Goal: Information Seeking & Learning: Compare options

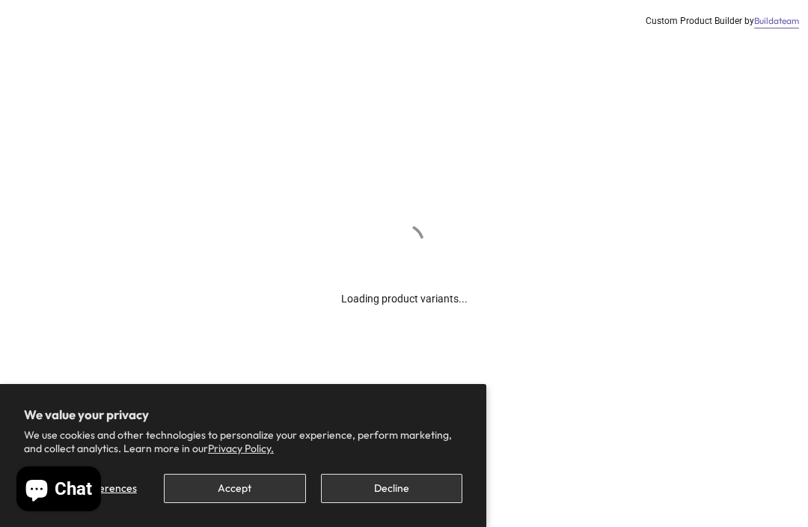
click at [245, 498] on button "Accept" at bounding box center [234, 488] width 141 height 29
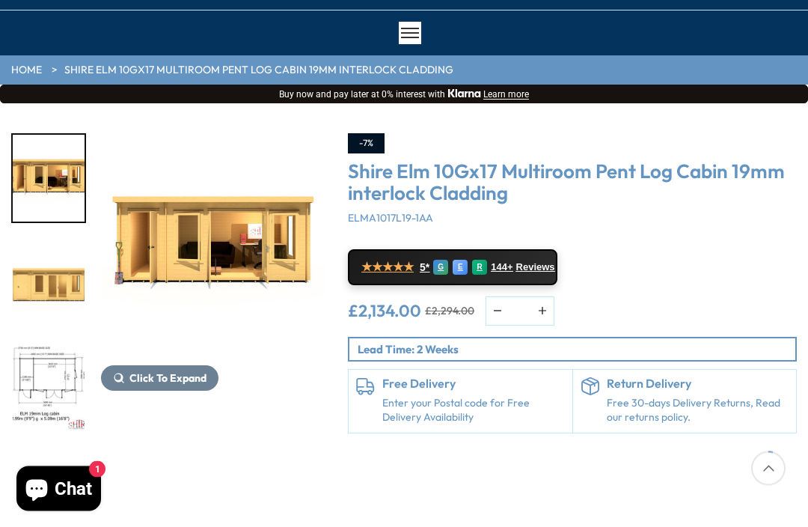
scroll to position [102, 0]
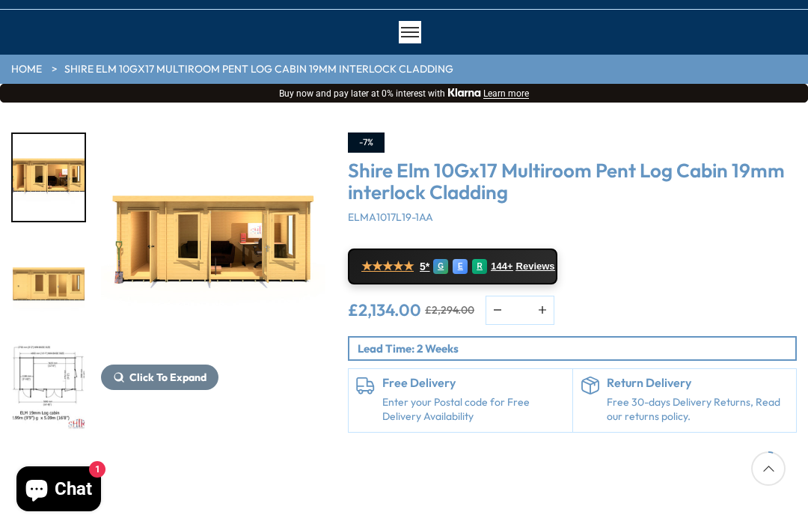
click at [140, 381] on span "Click To Expand" at bounding box center [167, 376] width 77 height 13
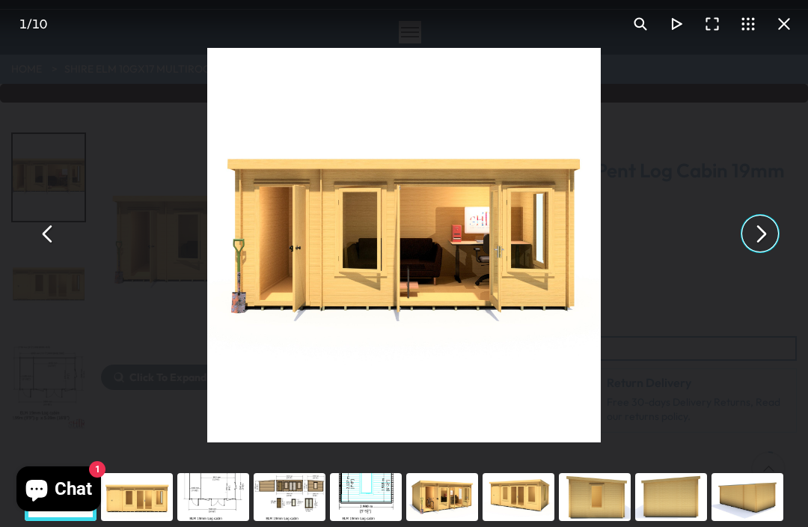
click at [742, 251] on button "You can close this modal content with the ESC key" at bounding box center [760, 234] width 36 height 36
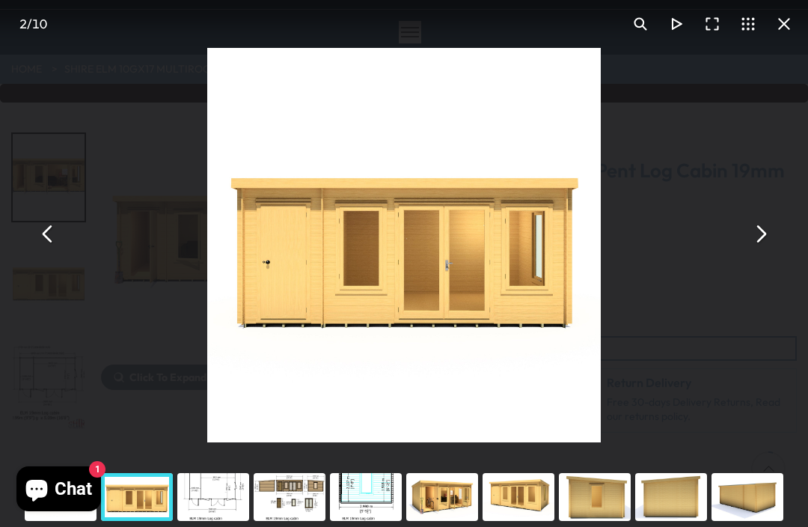
click at [754, 251] on button "You can close this modal content with the ESC key" at bounding box center [760, 234] width 36 height 36
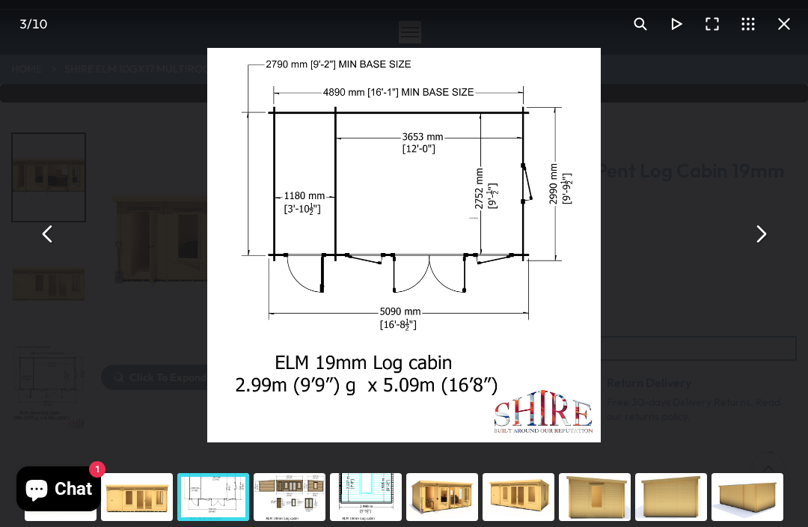
click at [751, 251] on button "You can close this modal content with the ESC key" at bounding box center [760, 234] width 36 height 36
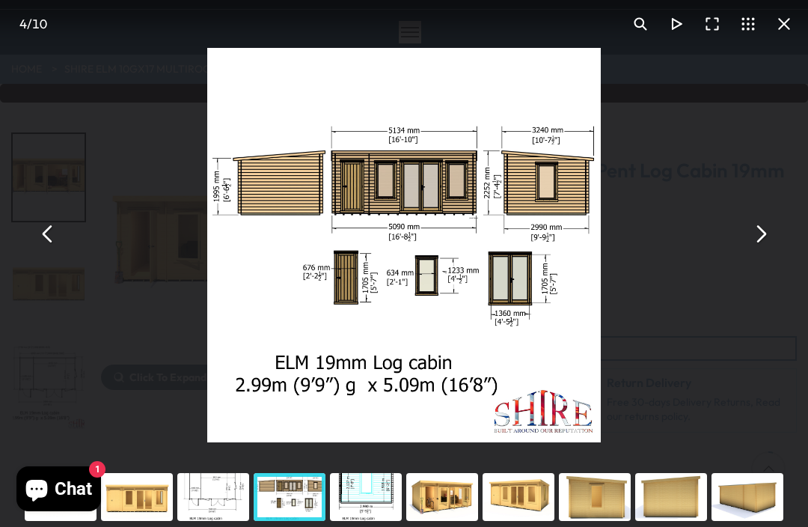
click at [756, 251] on button "You can close this modal content with the ESC key" at bounding box center [760, 234] width 36 height 36
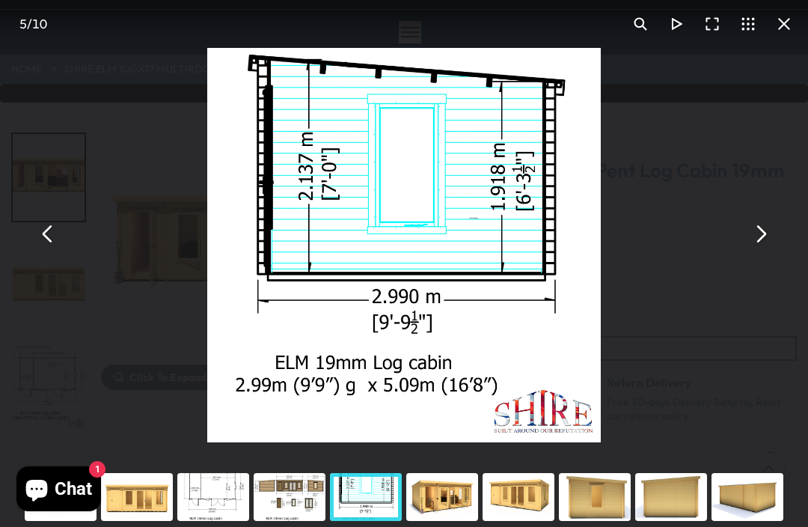
click at [751, 251] on button "You can close this modal content with the ESC key" at bounding box center [760, 234] width 36 height 36
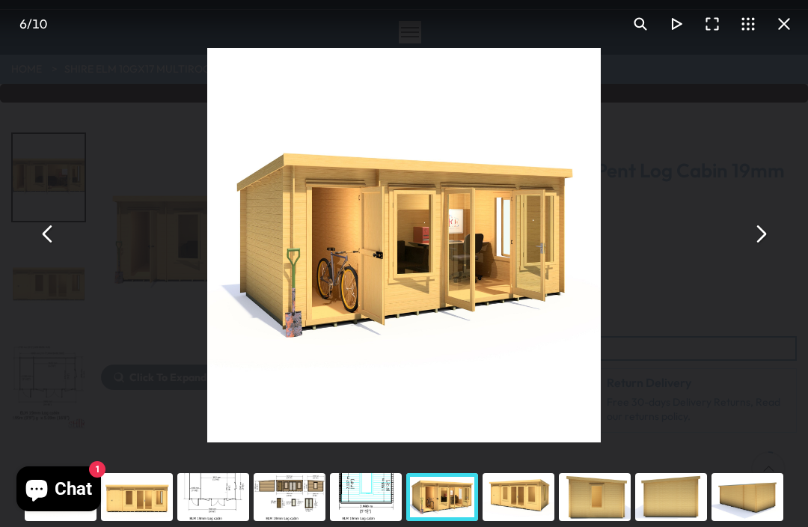
click at [48, 251] on button "You can close this modal content with the ESC key" at bounding box center [48, 234] width 36 height 36
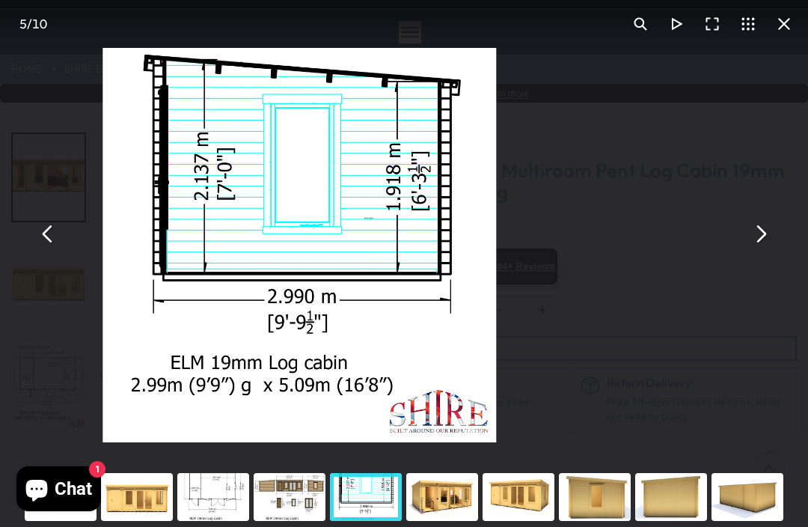
click at [44, 251] on button "You can close this modal content with the ESC key" at bounding box center [48, 234] width 36 height 36
click at [48, 251] on button "You can close this modal content with the ESC key" at bounding box center [48, 234] width 36 height 36
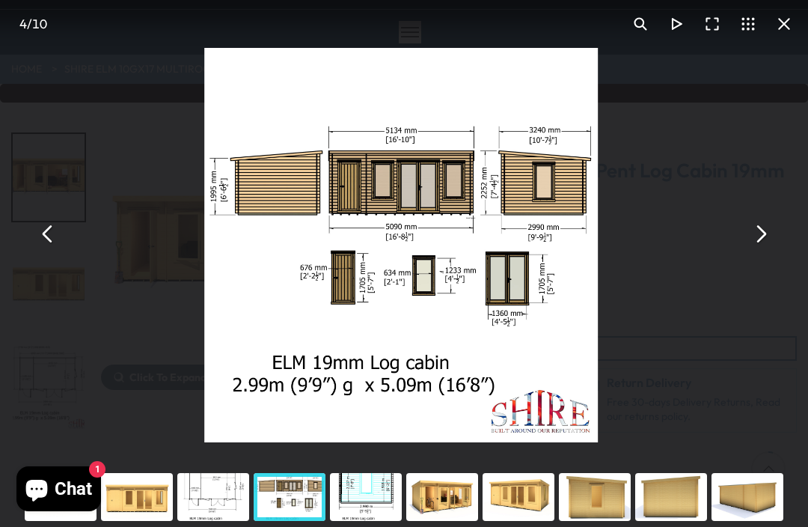
click at [37, 247] on button "You can close this modal content with the ESC key" at bounding box center [48, 234] width 36 height 36
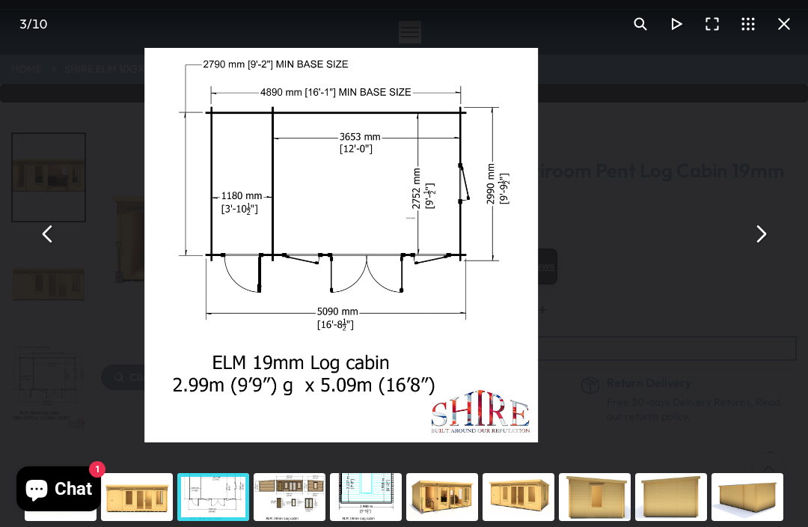
click at [52, 251] on button "You can close this modal content with the ESC key" at bounding box center [48, 234] width 36 height 36
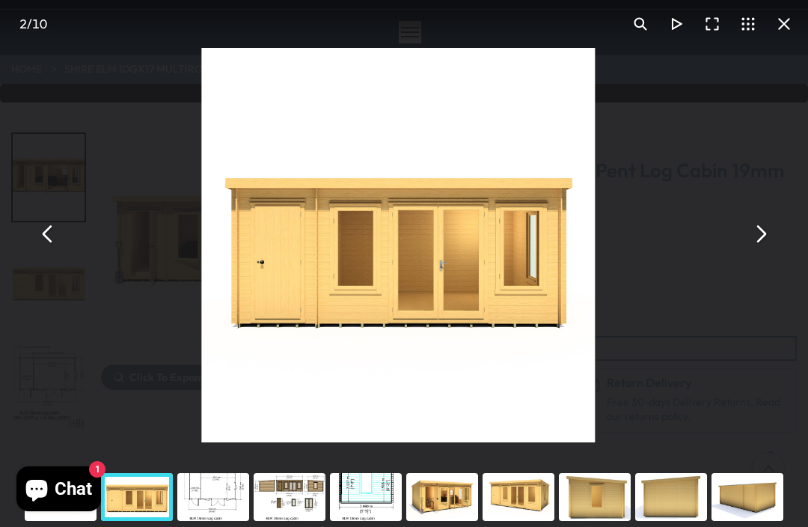
click at [49, 251] on button "You can close this modal content with the ESC key" at bounding box center [48, 234] width 36 height 36
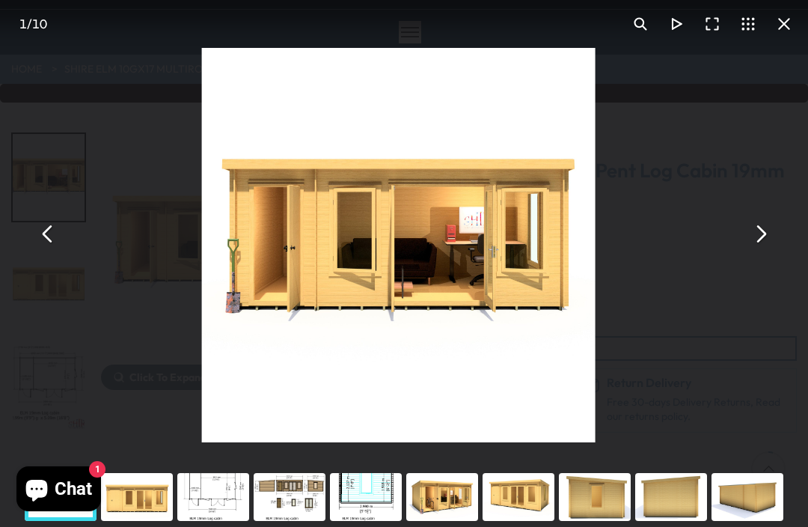
click at [48, 251] on button "You can close this modal content with the ESC key" at bounding box center [48, 234] width 36 height 36
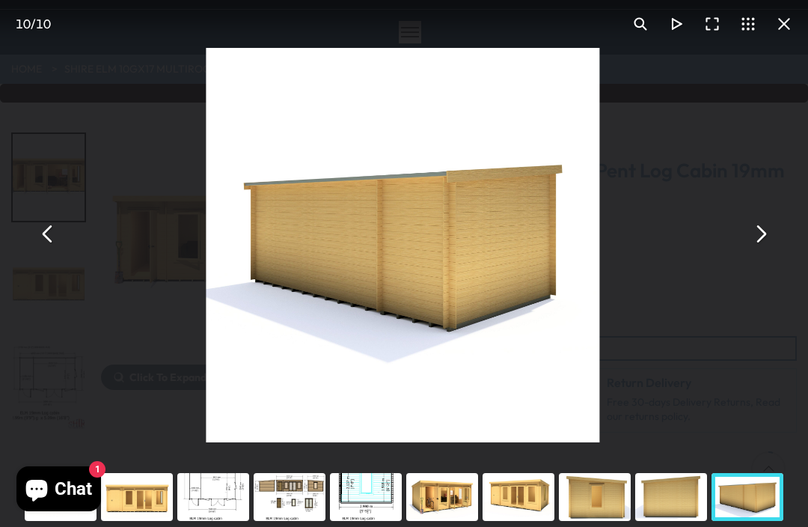
click at [54, 250] on button "You can close this modal content with the ESC key" at bounding box center [48, 234] width 36 height 36
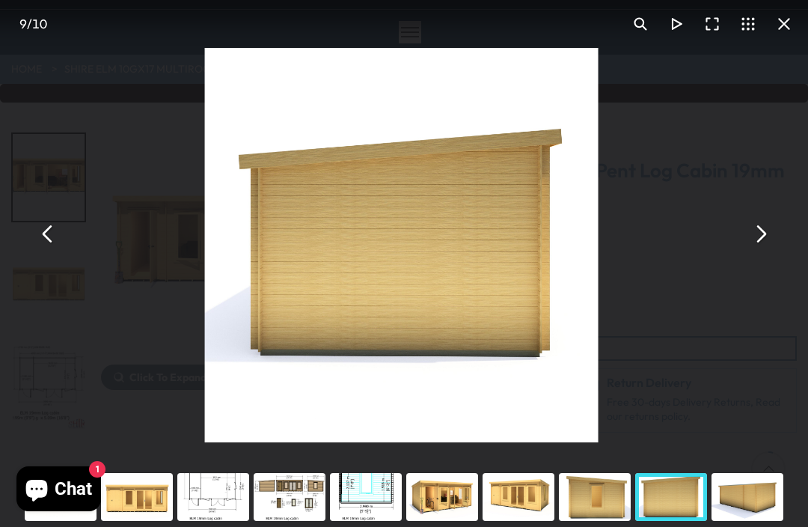
click at [52, 251] on button "You can close this modal content with the ESC key" at bounding box center [48, 234] width 36 height 36
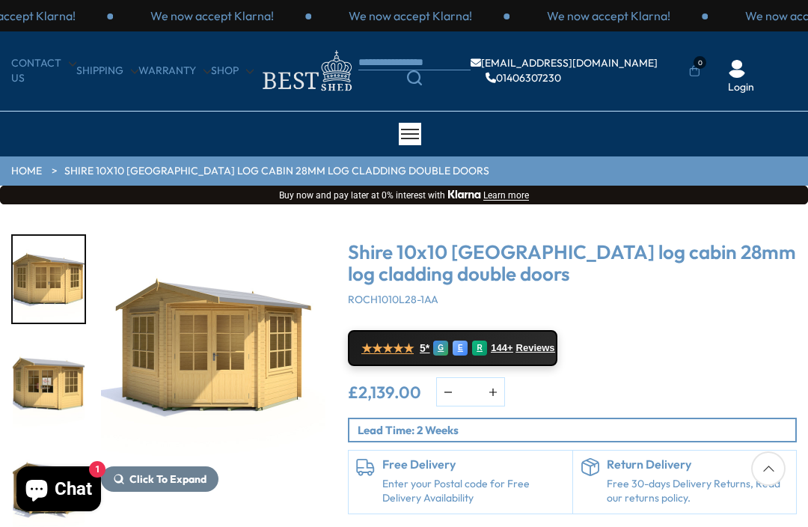
click at [230, 343] on img "1 / 9" at bounding box center [213, 346] width 224 height 224
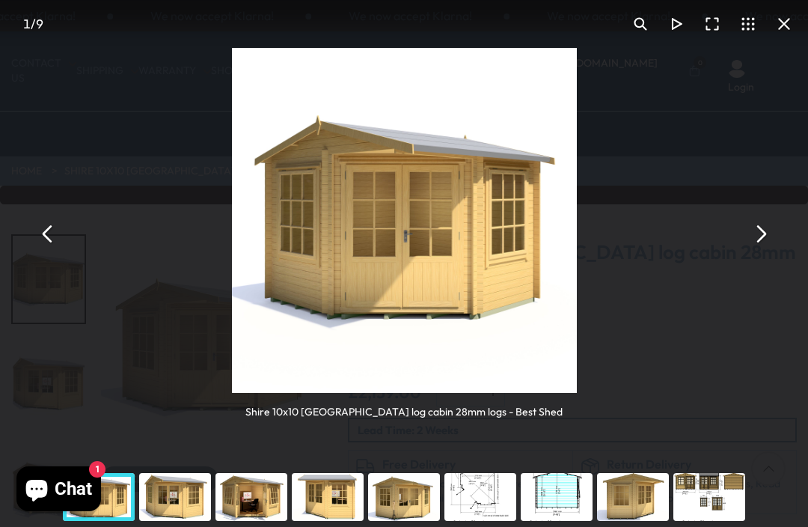
click at [763, 236] on button "You can close this modal content with the ESC key" at bounding box center [760, 234] width 36 height 36
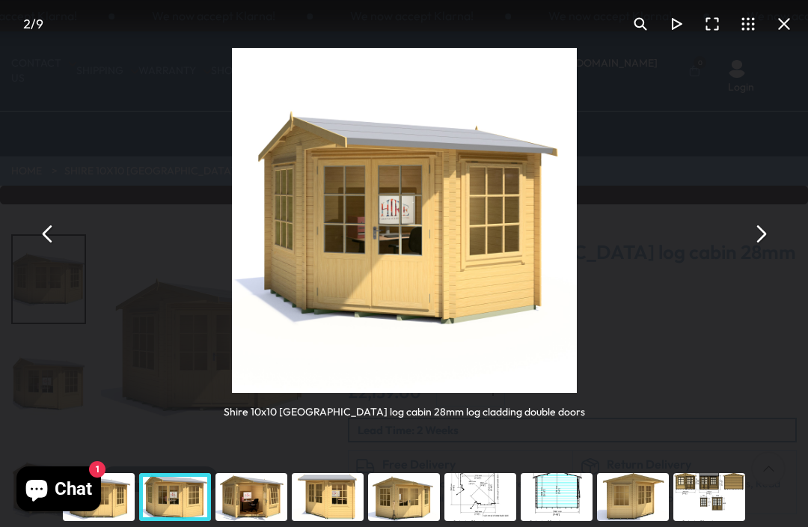
click at [757, 227] on button "You can close this modal content with the ESC key" at bounding box center [760, 234] width 36 height 36
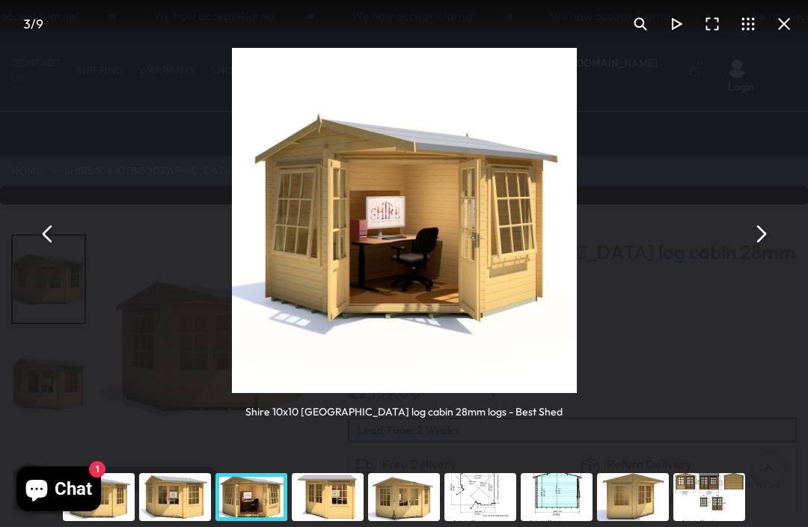
click at [766, 237] on button "You can close this modal content with the ESC key" at bounding box center [760, 234] width 36 height 36
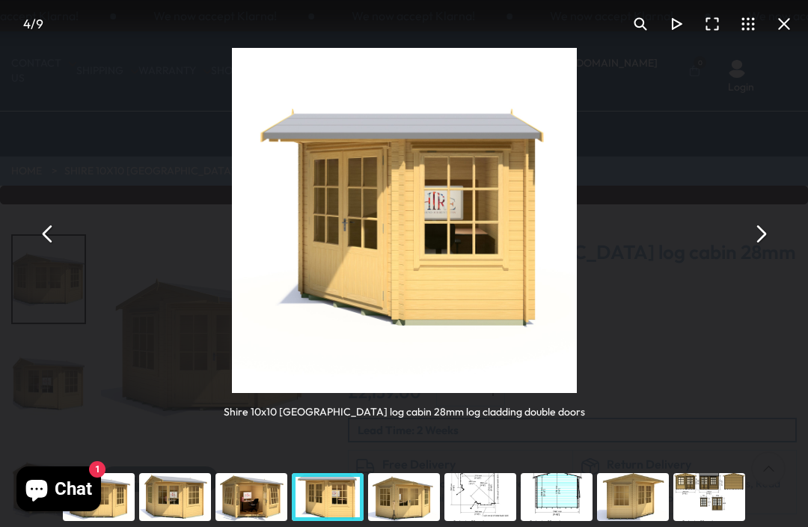
click at [754, 240] on button "You can close this modal content with the ESC key" at bounding box center [760, 234] width 36 height 36
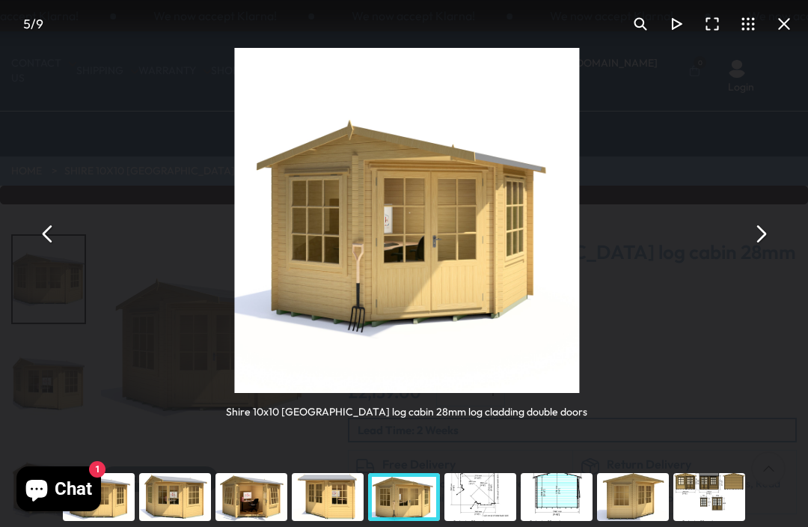
click at [749, 223] on button "You can close this modal content with the ESC key" at bounding box center [760, 234] width 36 height 36
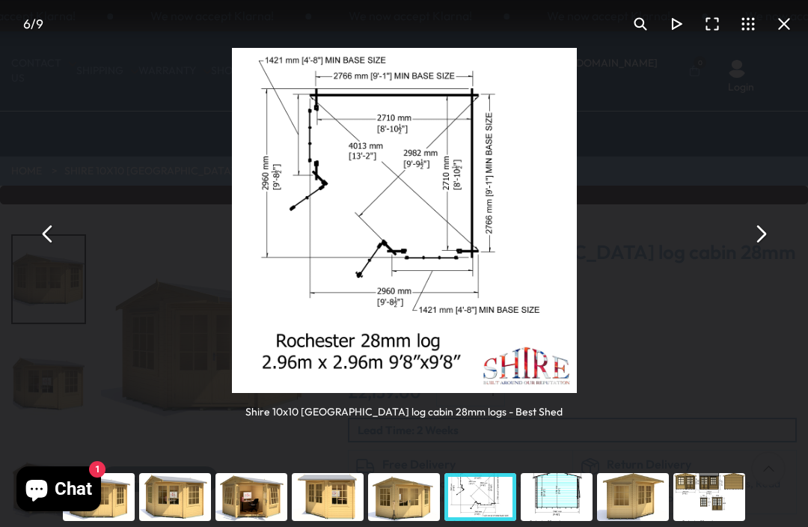
click at [758, 222] on button "You can close this modal content with the ESC key" at bounding box center [760, 234] width 36 height 36
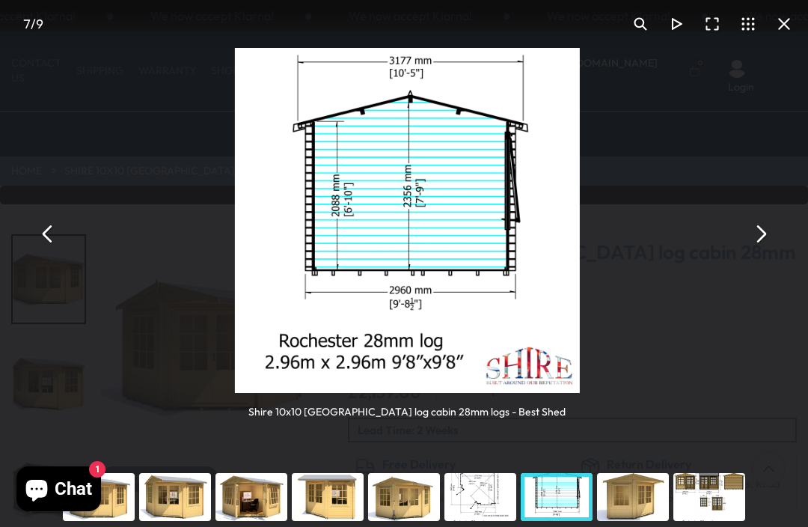
click at [757, 224] on button "You can close this modal content with the ESC key" at bounding box center [760, 234] width 36 height 36
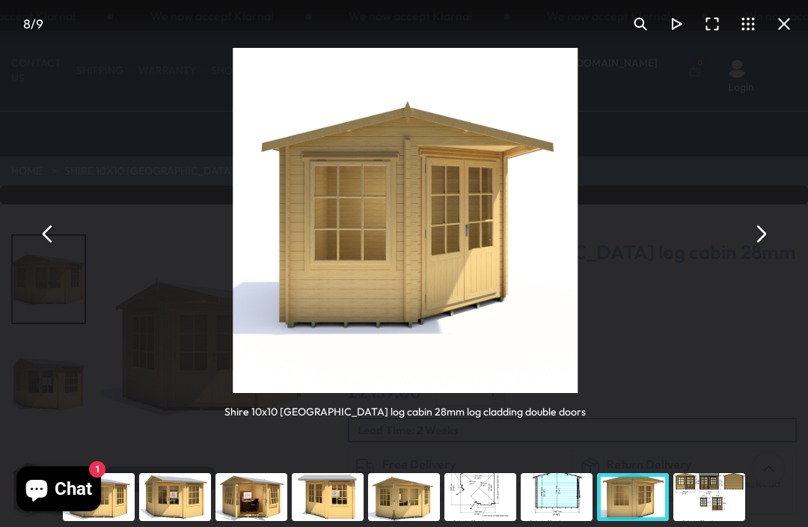
click at [757, 242] on button "You can close this modal content with the ESC key" at bounding box center [760, 234] width 36 height 36
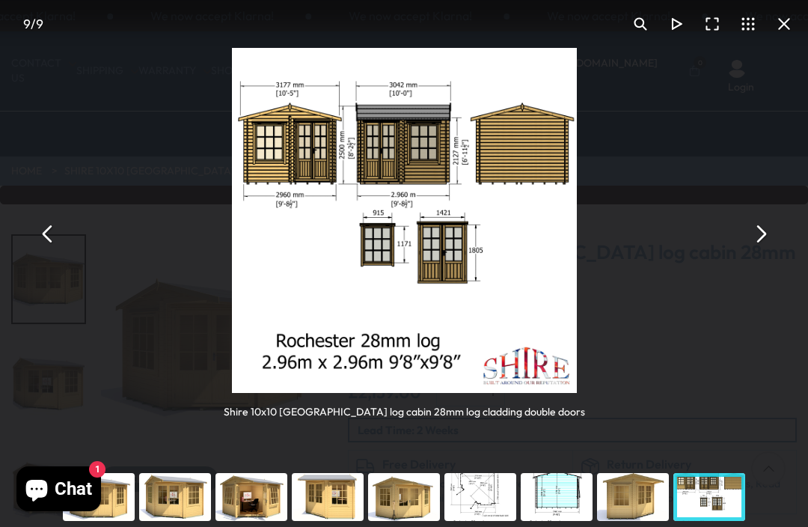
click at [756, 237] on button "You can close this modal content with the ESC key" at bounding box center [760, 234] width 36 height 36
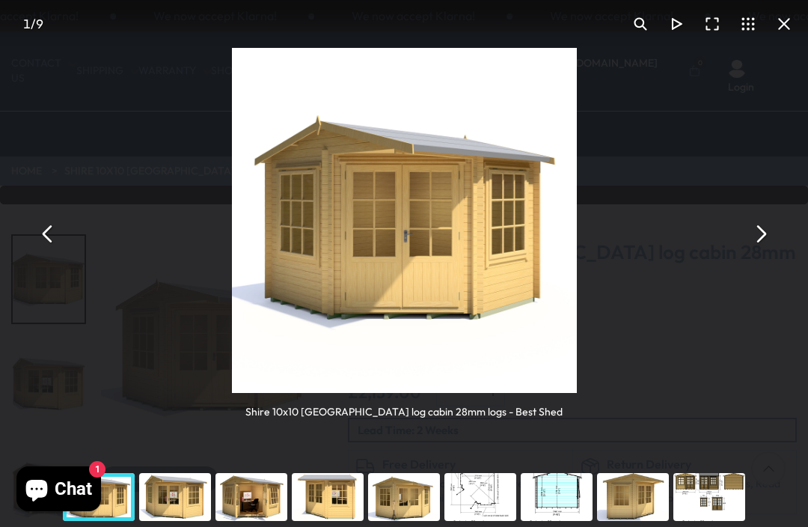
click at [754, 239] on button "You can close this modal content with the ESC key" at bounding box center [760, 234] width 36 height 36
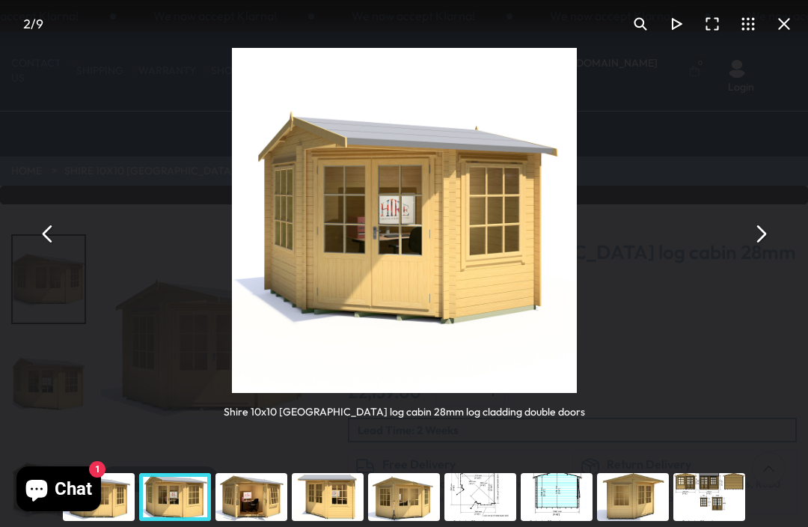
click at [765, 234] on button "You can close this modal content with the ESC key" at bounding box center [760, 234] width 36 height 36
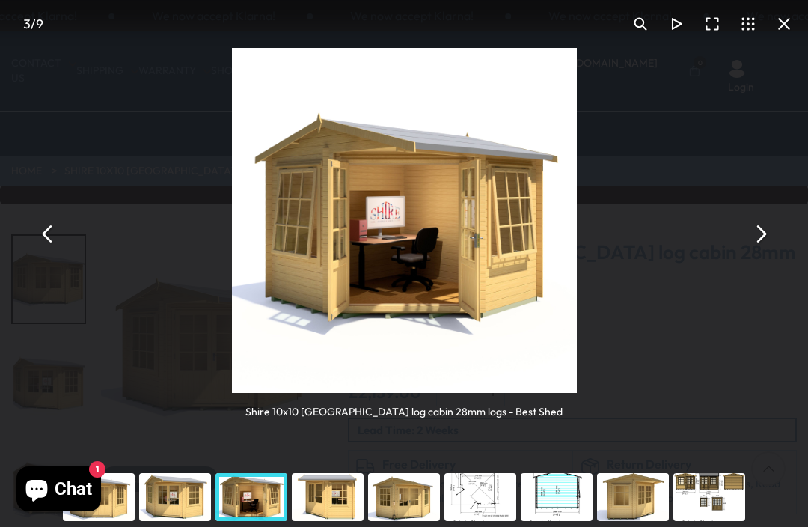
click at [785, 30] on button "You can close this modal content with the ESC key" at bounding box center [784, 24] width 36 height 36
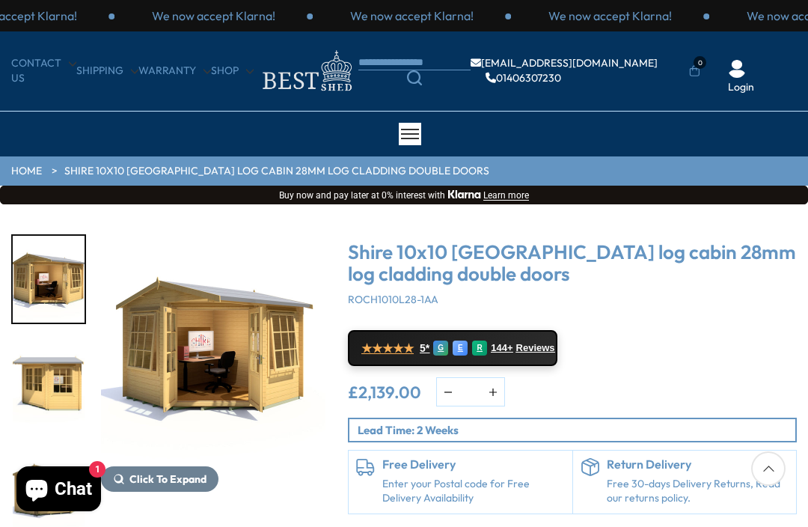
click at [688, 371] on div "Shire 10x10 Rochester corner log cabin 28mm log cladding double doors ROCH1010L…" at bounding box center [572, 374] width 449 height 280
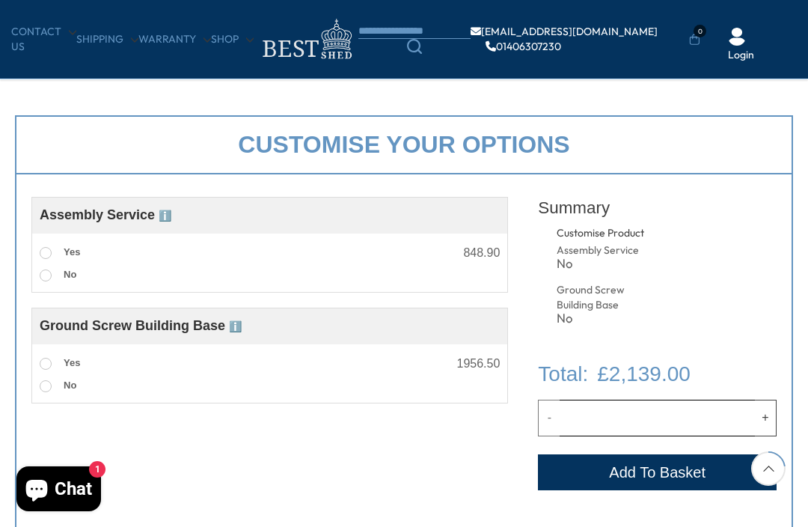
scroll to position [437, 0]
click at [43, 361] on span at bounding box center [46, 363] width 12 height 12
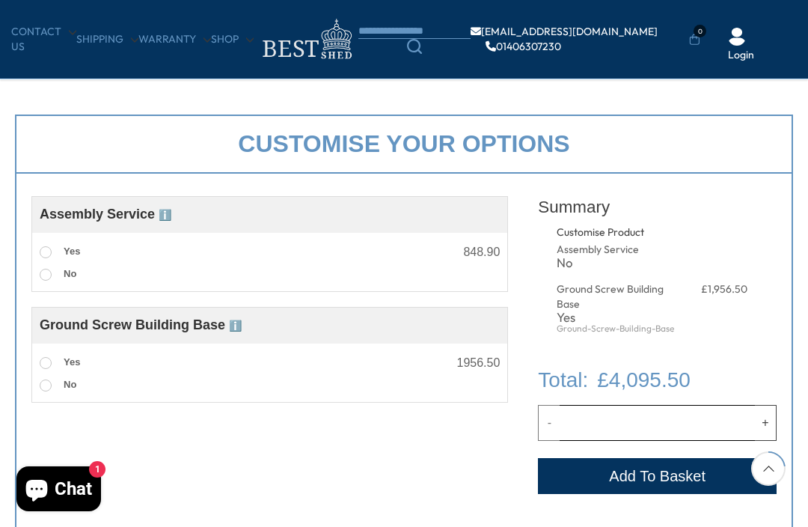
click at [46, 244] on label "Yes" at bounding box center [60, 251] width 40 height 19
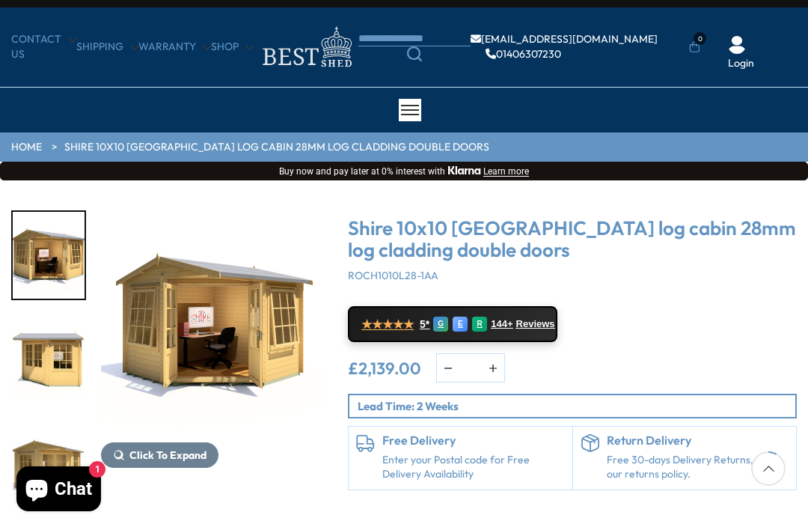
scroll to position [0, 0]
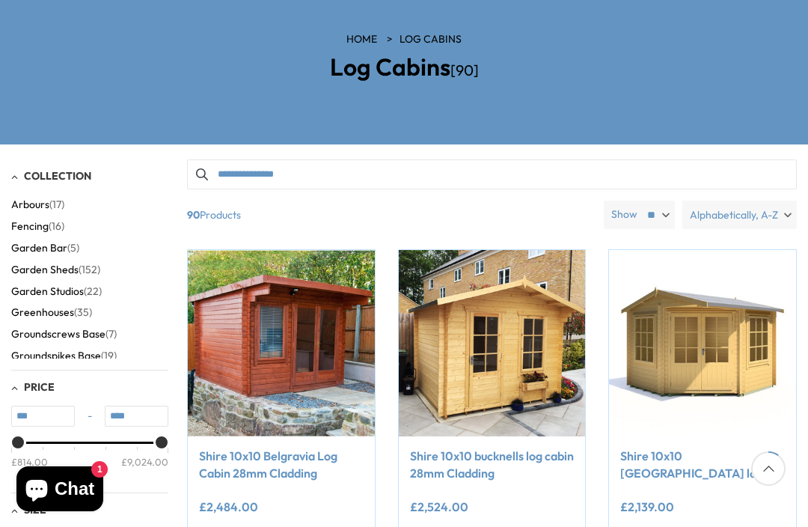
scroll to position [176, 0]
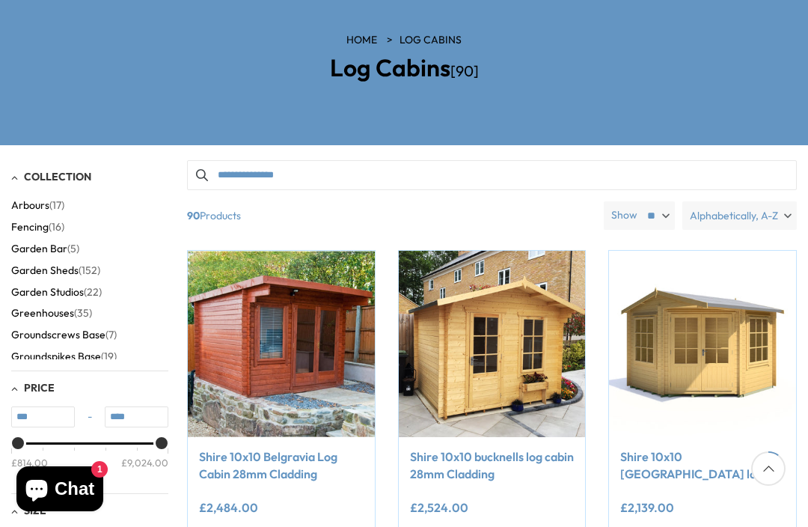
click at [699, 332] on img at bounding box center [702, 344] width 187 height 187
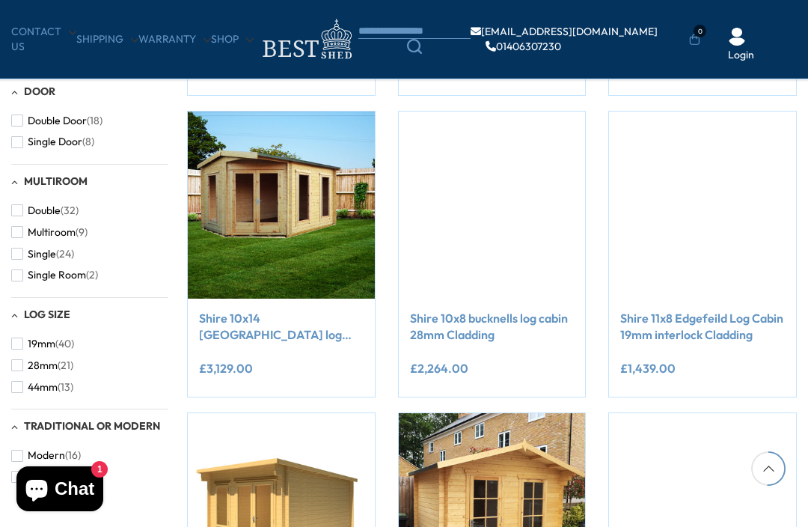
scroll to position [838, 0]
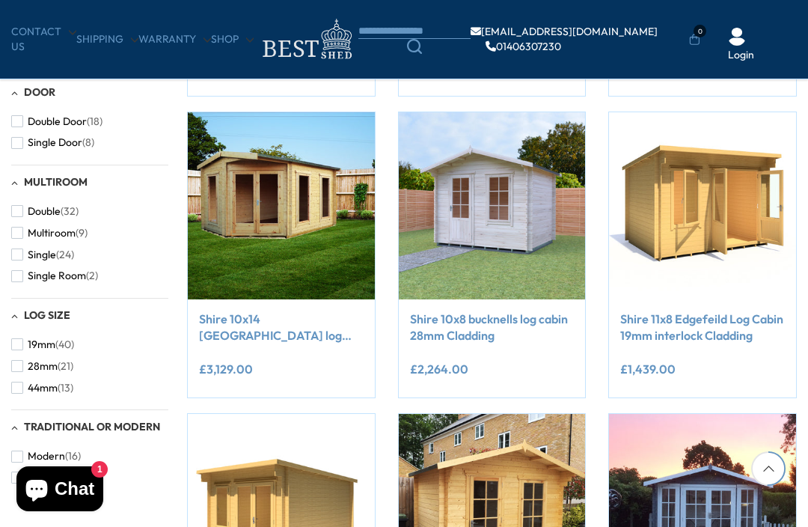
click at [295, 183] on img at bounding box center [281, 205] width 187 height 187
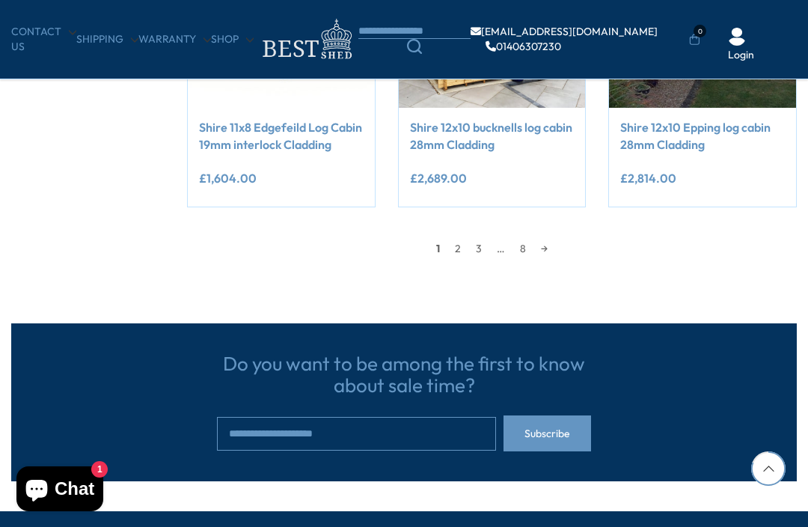
scroll to position [1327, 0]
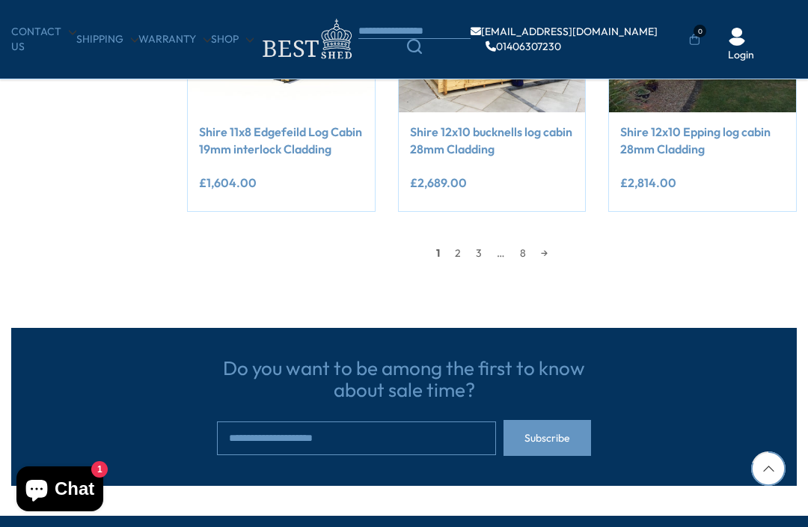
click at [540, 245] on link "→" at bounding box center [545, 253] width 22 height 22
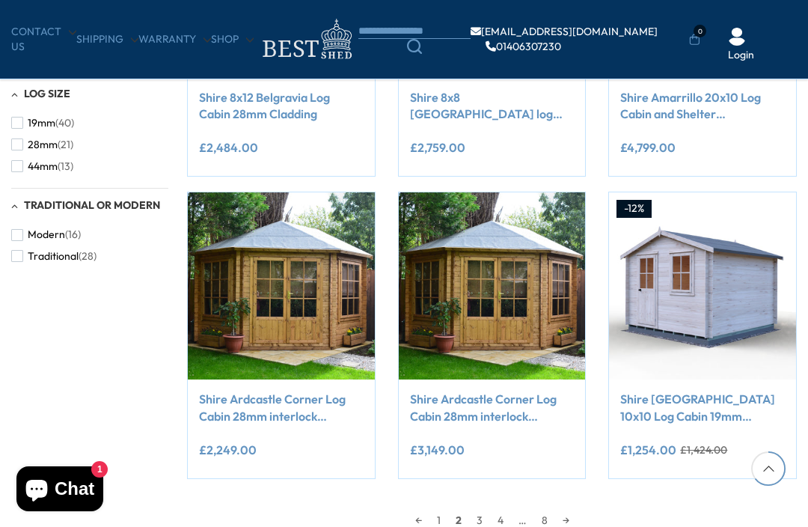
scroll to position [1059, 0]
click at [575, 516] on link "→" at bounding box center [566, 520] width 22 height 22
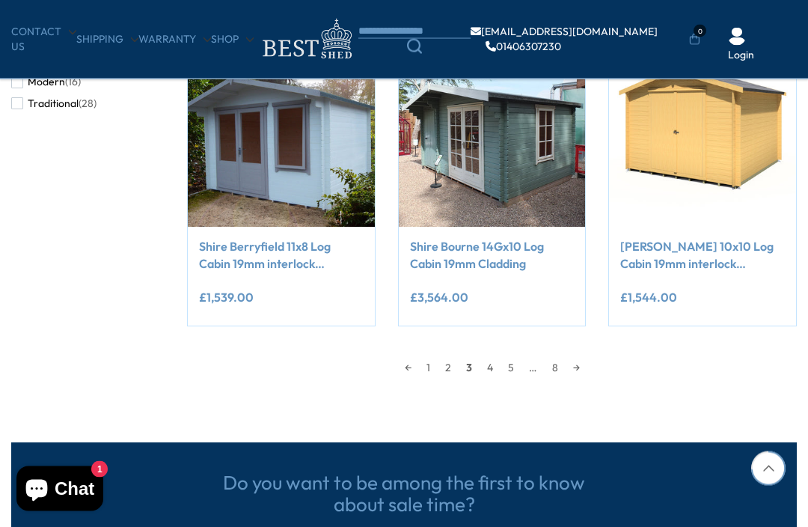
scroll to position [1214, 0]
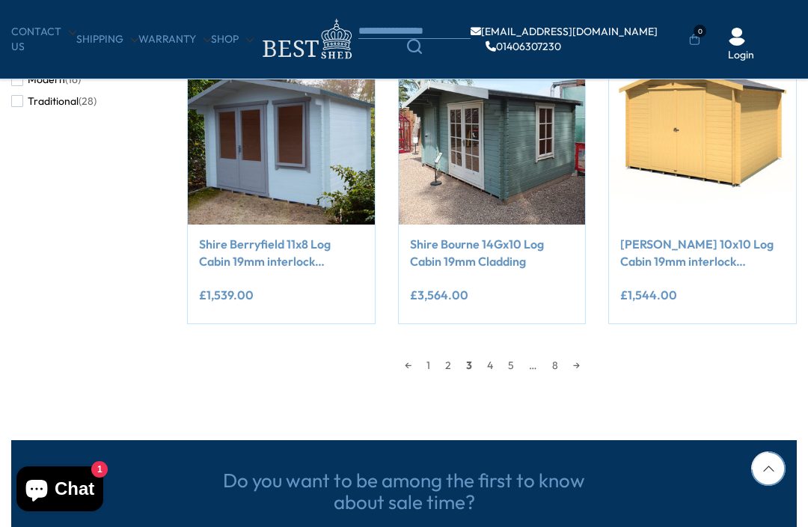
click at [578, 364] on link "→" at bounding box center [577, 365] width 22 height 22
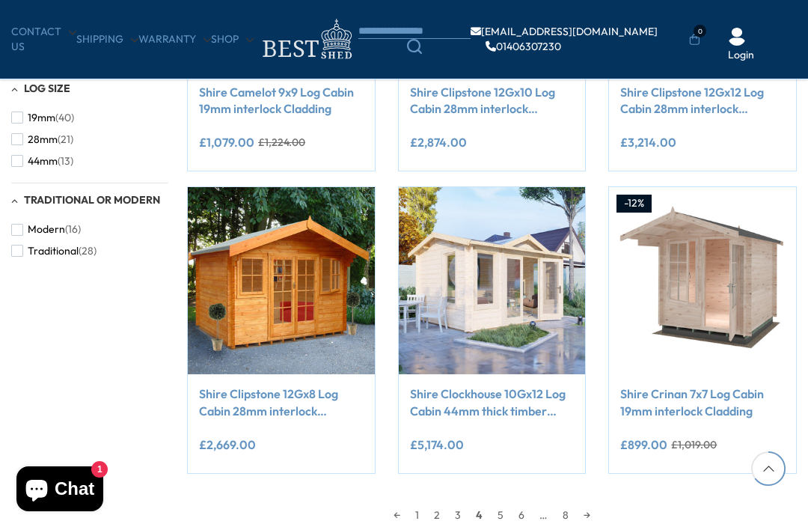
scroll to position [1066, 0]
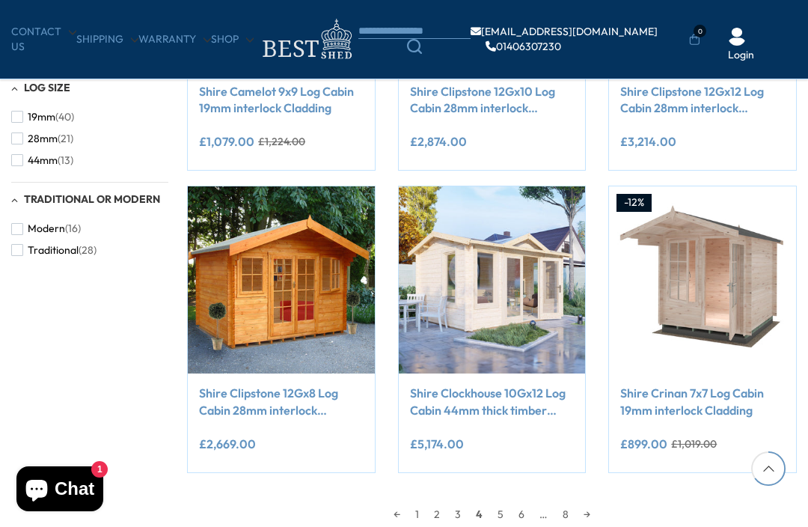
click at [585, 504] on link "→" at bounding box center [587, 514] width 22 height 22
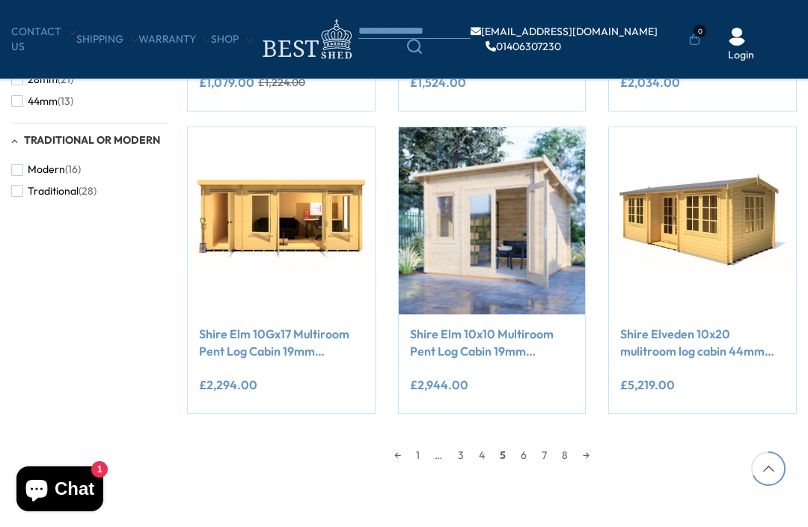
scroll to position [1126, 0]
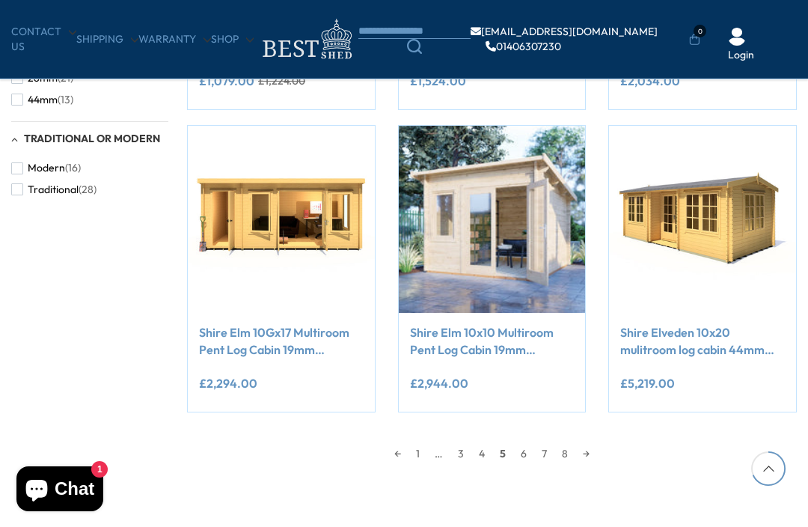
click at [588, 451] on link "→" at bounding box center [586, 453] width 22 height 22
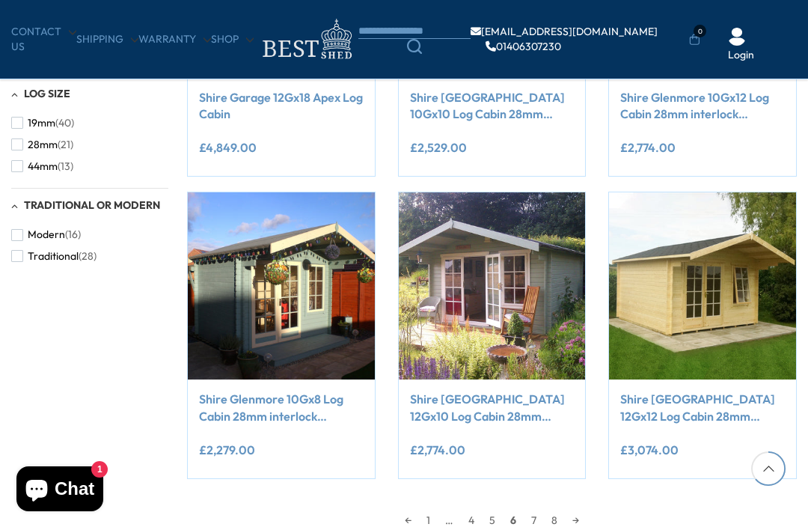
scroll to position [1078, 0]
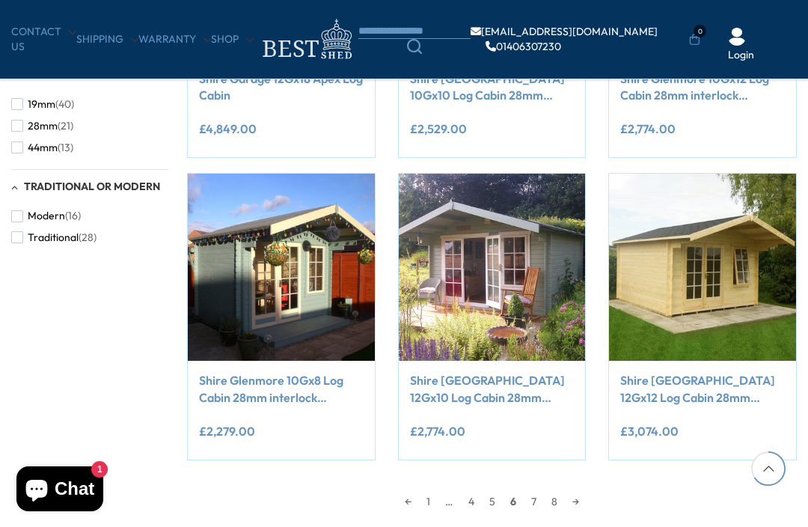
click at [582, 490] on link "→" at bounding box center [576, 501] width 22 height 22
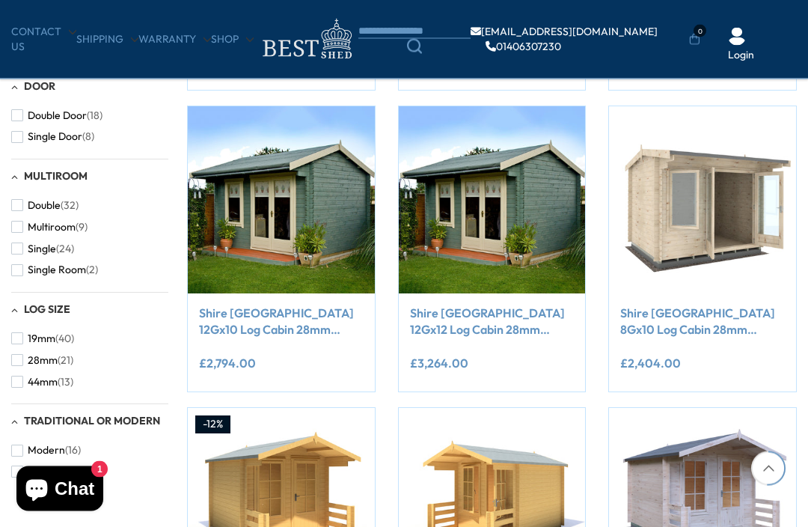
scroll to position [845, 0]
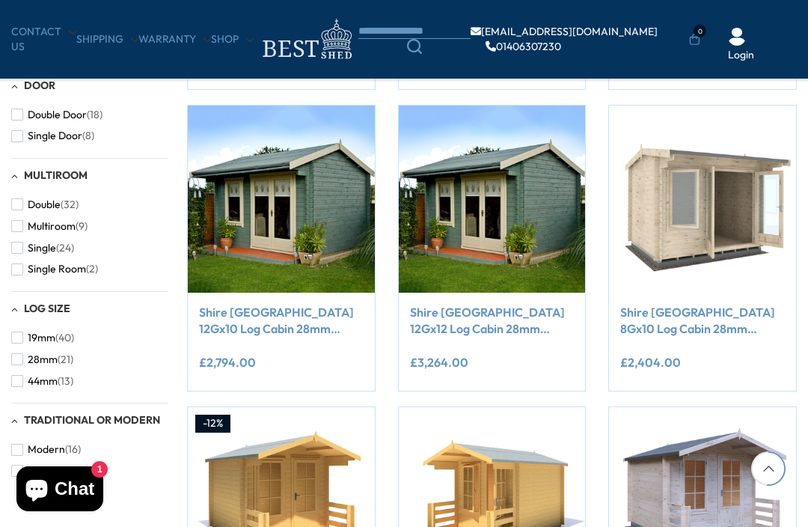
click at [493, 181] on img at bounding box center [492, 199] width 187 height 187
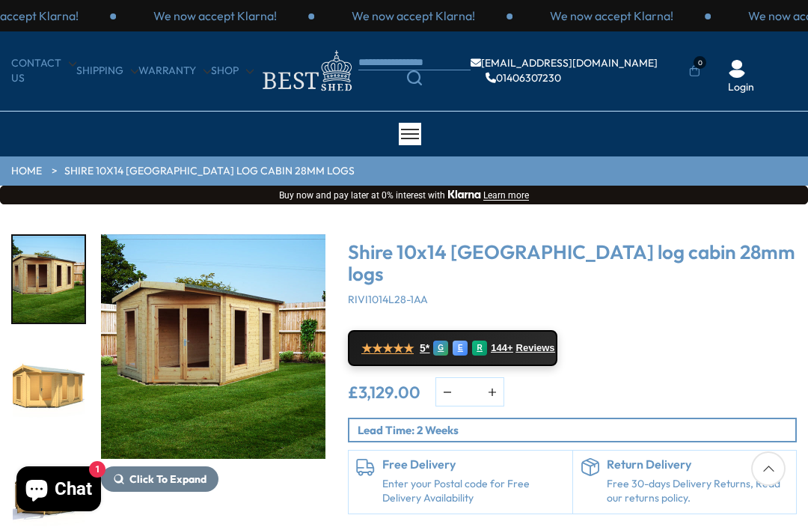
click at [241, 330] on img "1 / 14" at bounding box center [213, 346] width 224 height 224
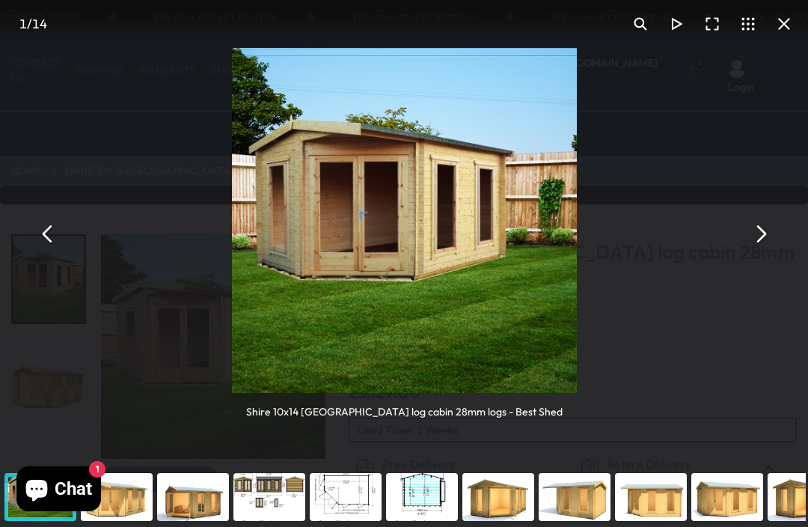
click at [751, 249] on button "You can close this modal content with the ESC key" at bounding box center [760, 234] width 36 height 36
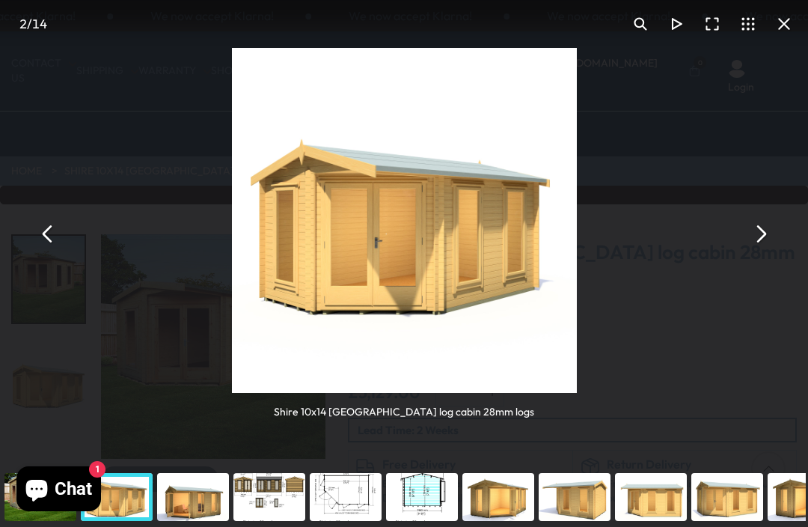
click at [751, 233] on button "You can close this modal content with the ESC key" at bounding box center [760, 234] width 36 height 36
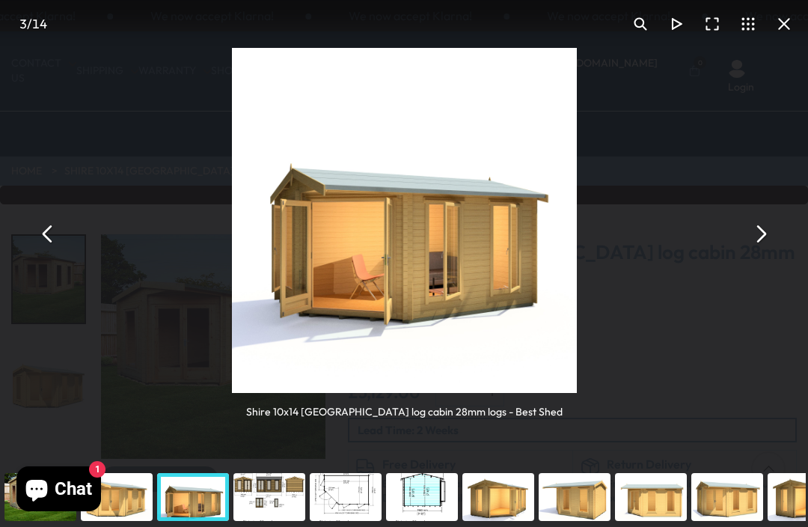
click at [756, 230] on button "You can close this modal content with the ESC key" at bounding box center [760, 234] width 36 height 36
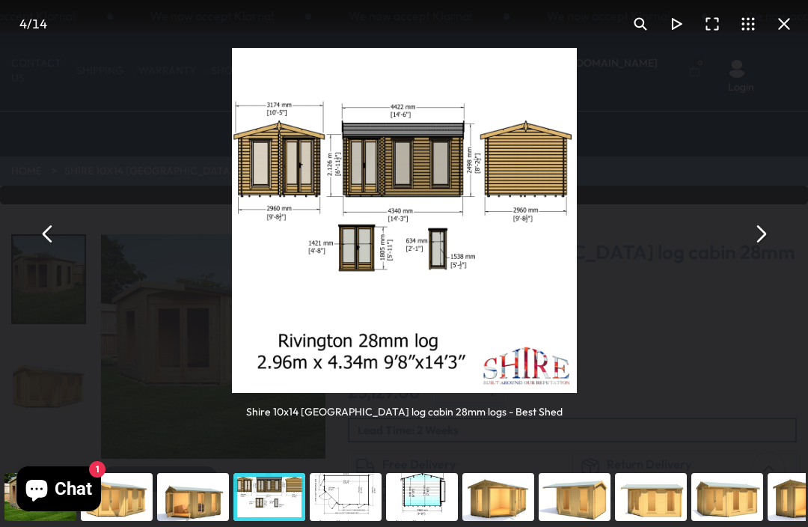
click at [751, 234] on button "You can close this modal content with the ESC key" at bounding box center [760, 234] width 36 height 36
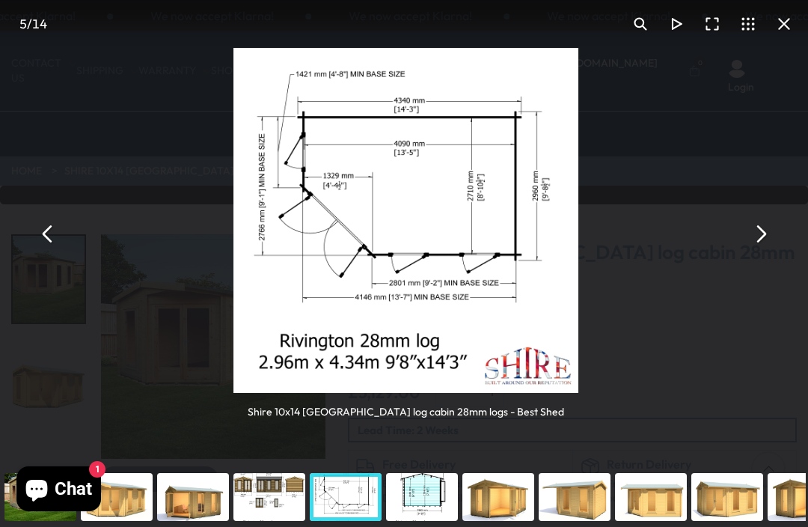
click at [757, 224] on button "You can close this modal content with the ESC key" at bounding box center [760, 234] width 36 height 36
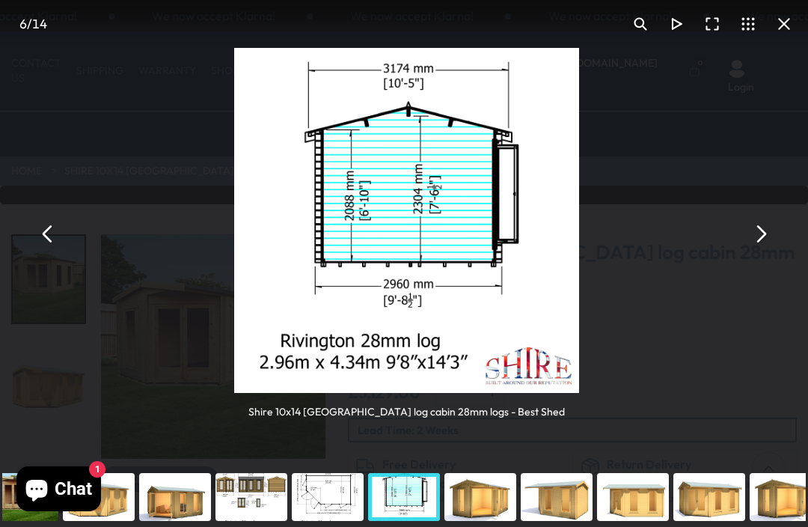
click at [761, 227] on button "You can close this modal content with the ESC key" at bounding box center [760, 234] width 36 height 36
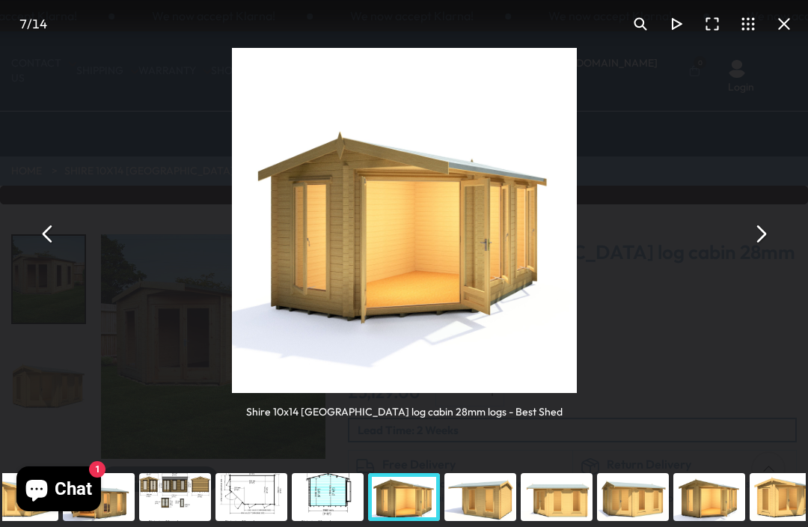
click at [750, 236] on button "You can close this modal content with the ESC key" at bounding box center [760, 234] width 36 height 36
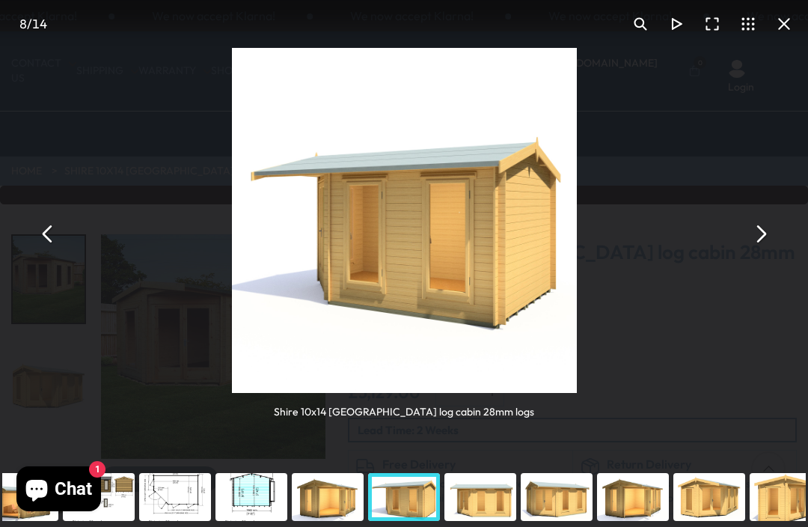
click at [759, 232] on button "You can close this modal content with the ESC key" at bounding box center [760, 234] width 36 height 36
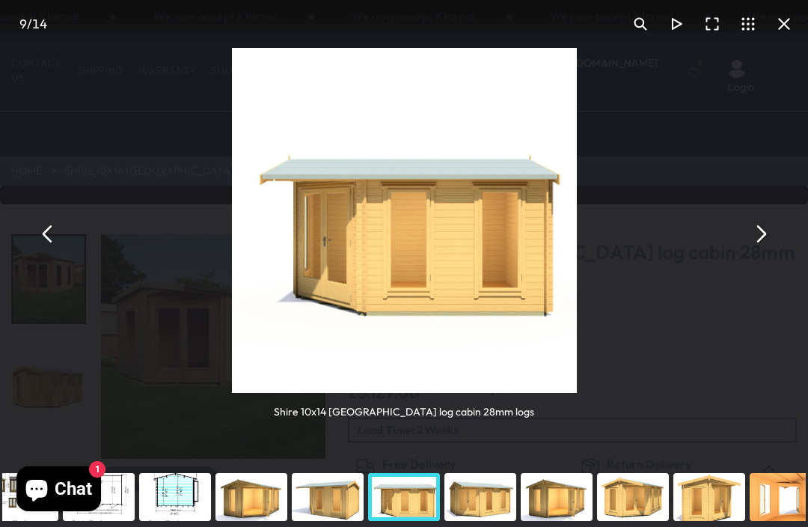
click at [755, 236] on button "You can close this modal content with the ESC key" at bounding box center [760, 234] width 36 height 36
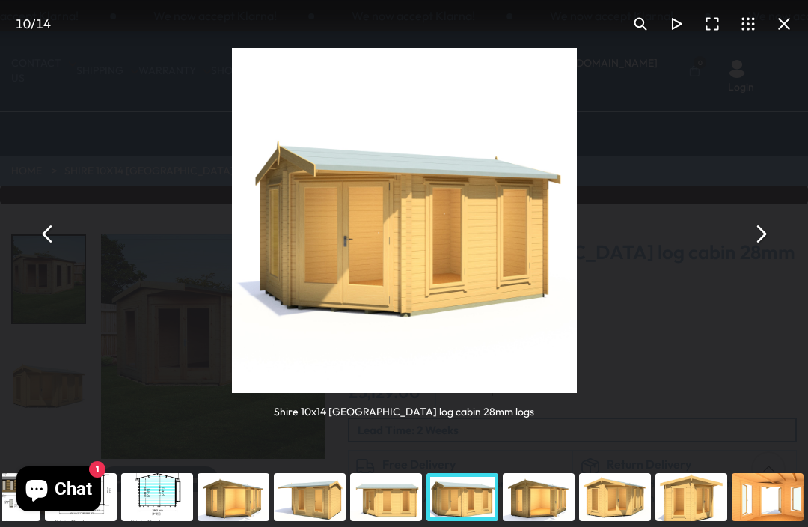
click at [754, 236] on button "You can close this modal content with the ESC key" at bounding box center [760, 234] width 36 height 36
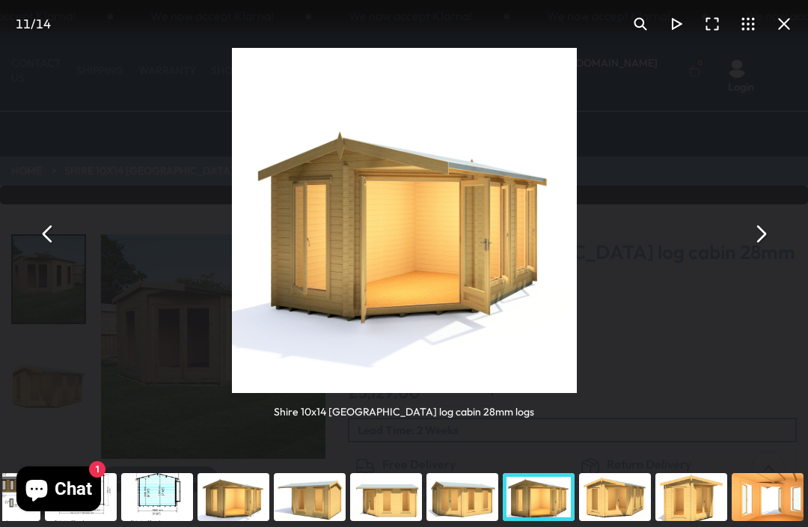
click at [754, 231] on button "You can close this modal content with the ESC key" at bounding box center [760, 234] width 36 height 36
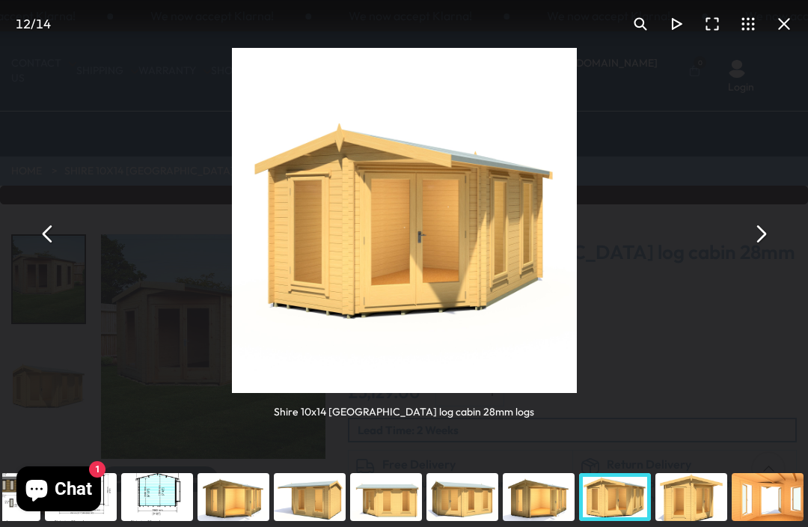
click at [758, 234] on button "You can close this modal content with the ESC key" at bounding box center [760, 234] width 36 height 36
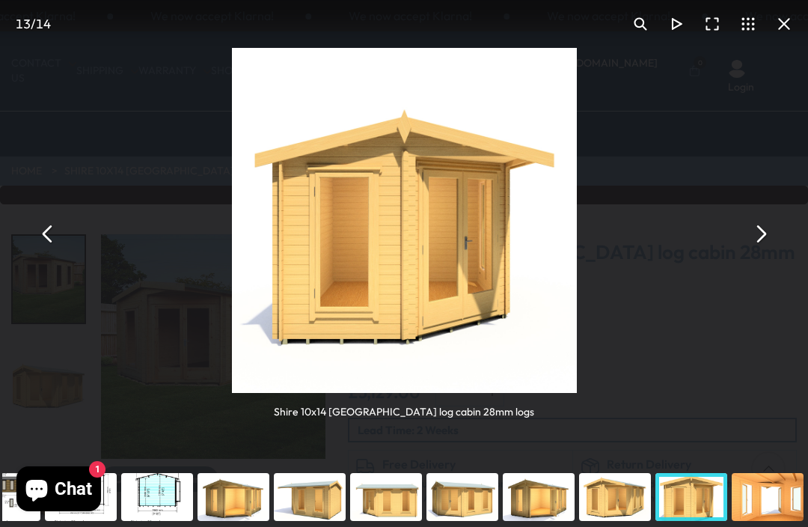
click at [758, 233] on button "You can close this modal content with the ESC key" at bounding box center [760, 234] width 36 height 36
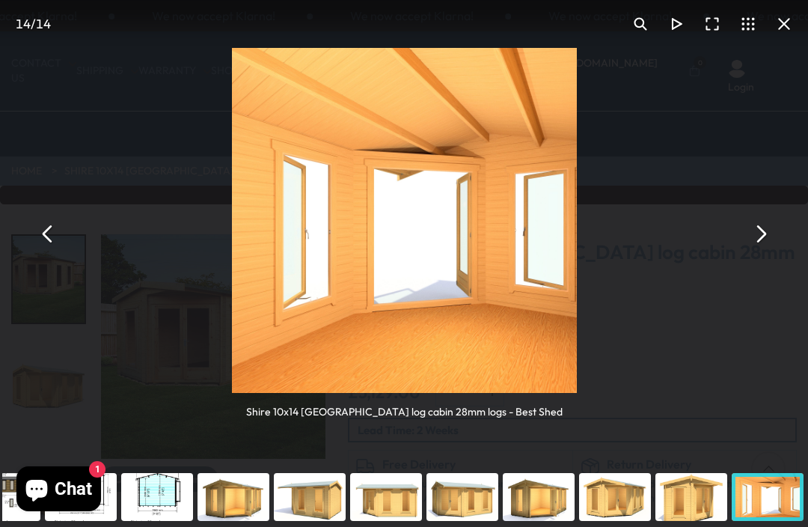
click at [756, 243] on button "You can close this modal content with the ESC key" at bounding box center [760, 234] width 36 height 36
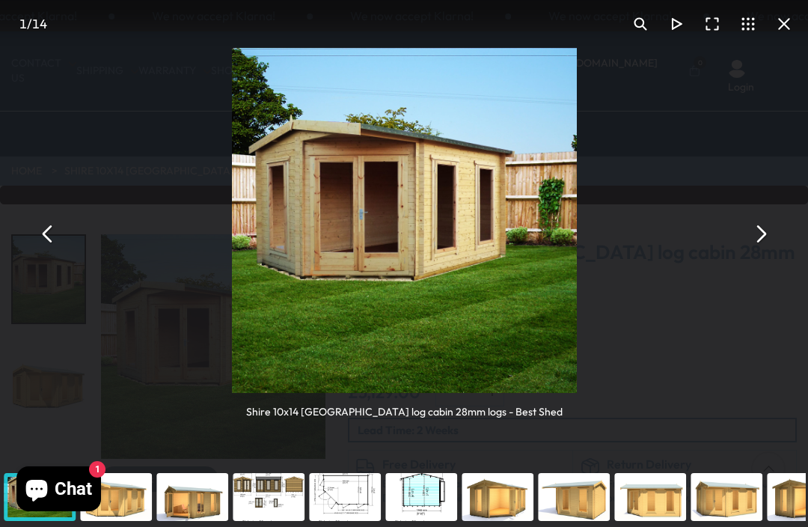
click at [761, 230] on button "You can close this modal content with the ESC key" at bounding box center [760, 234] width 36 height 36
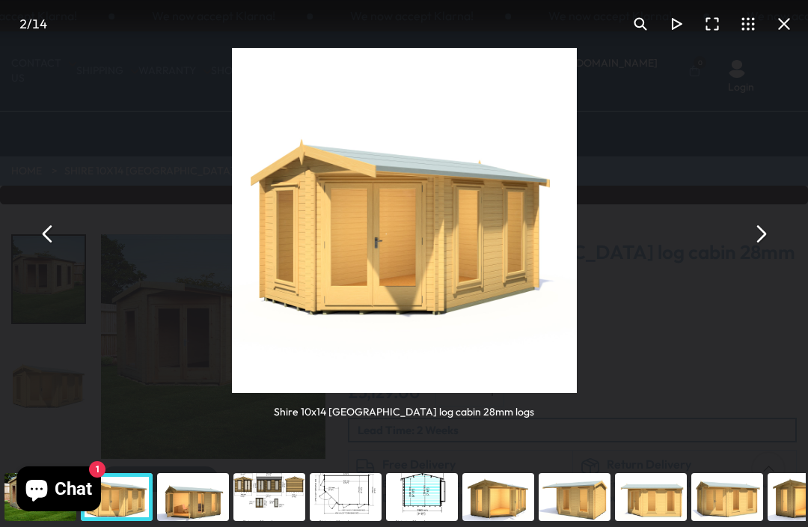
click at [755, 236] on button "You can close this modal content with the ESC key" at bounding box center [760, 234] width 36 height 36
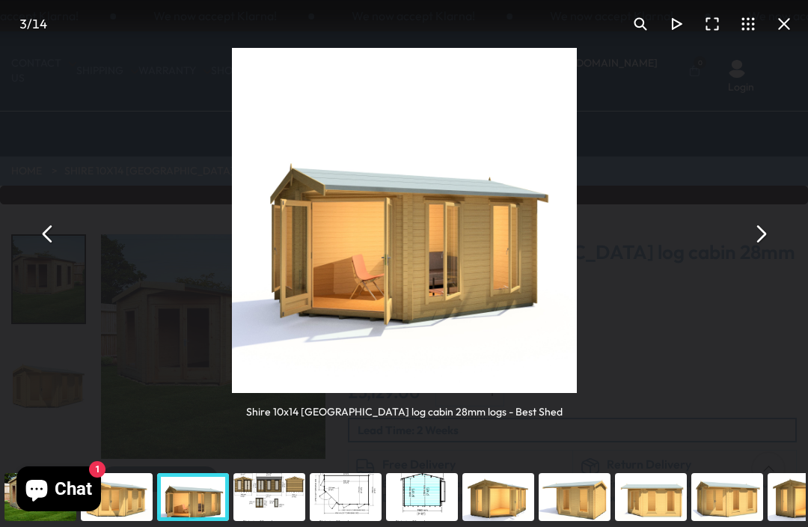
click at [758, 238] on button "You can close this modal content with the ESC key" at bounding box center [760, 234] width 36 height 36
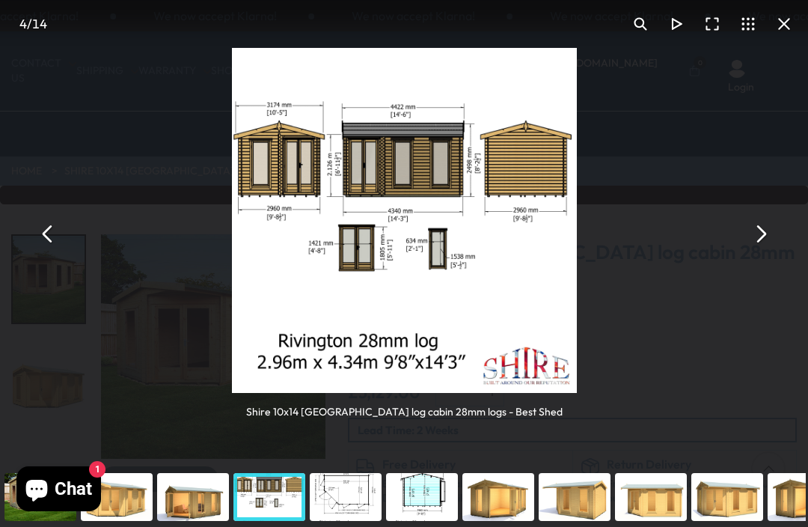
click at [677, 318] on div "Shire 10x14 Rivington Corner log cabin 28mm logs - Best Shed" at bounding box center [404, 233] width 808 height 467
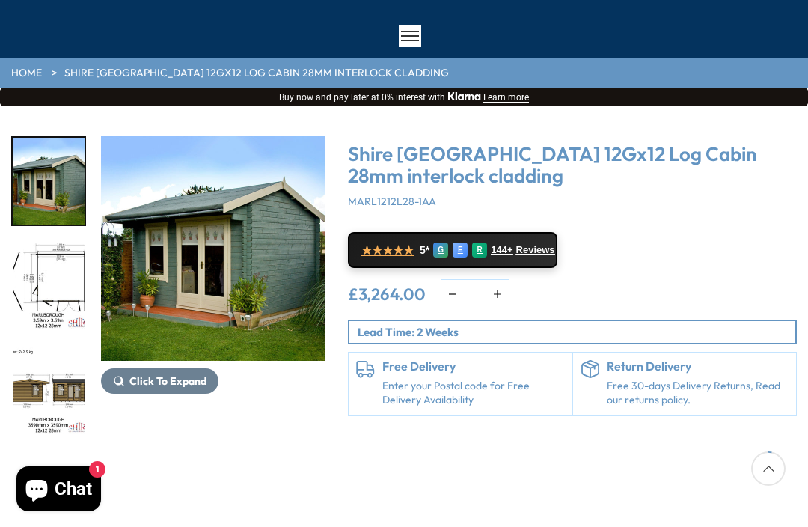
scroll to position [101, 0]
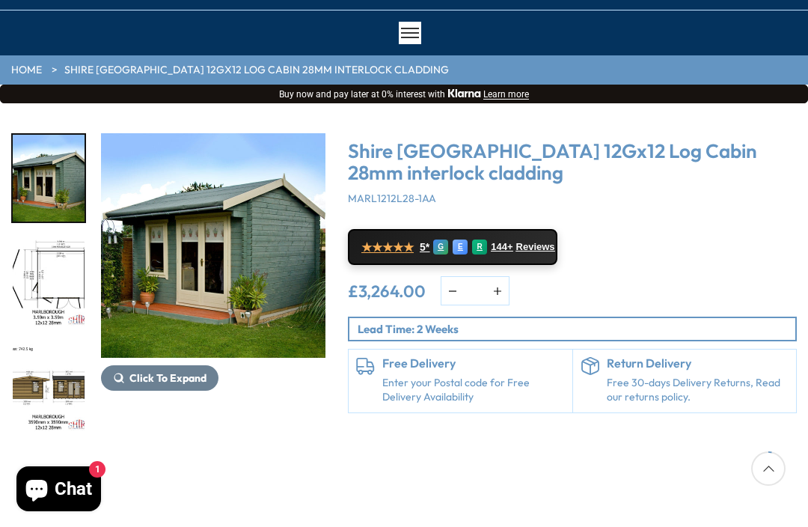
click at [224, 239] on img "1 / 18" at bounding box center [213, 245] width 224 height 224
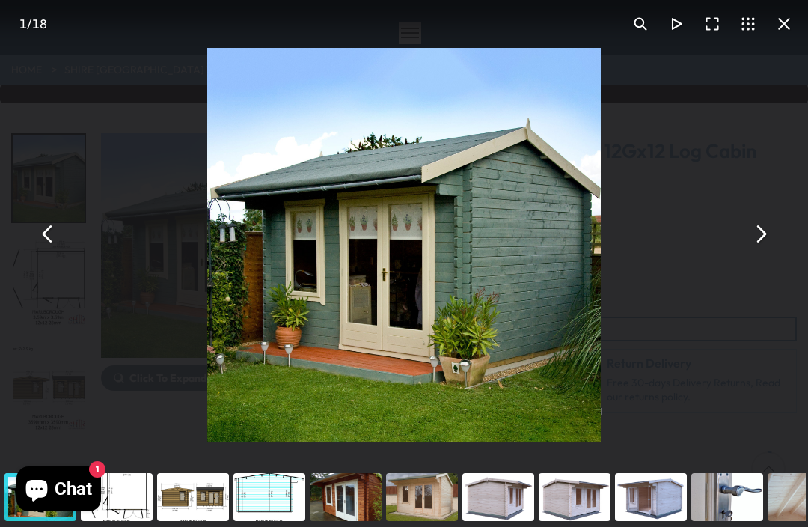
click at [760, 251] on button "You can close this modal content with the ESC key" at bounding box center [760, 234] width 36 height 36
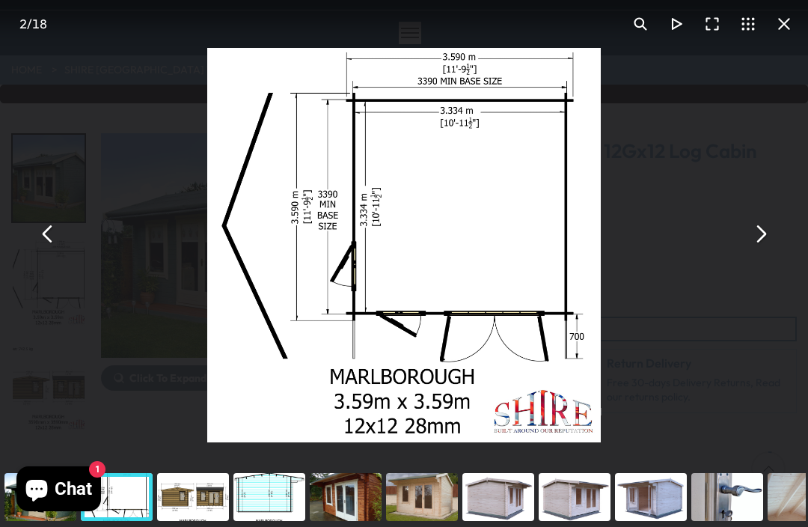
click at [752, 251] on button "You can close this modal content with the ESC key" at bounding box center [760, 234] width 36 height 36
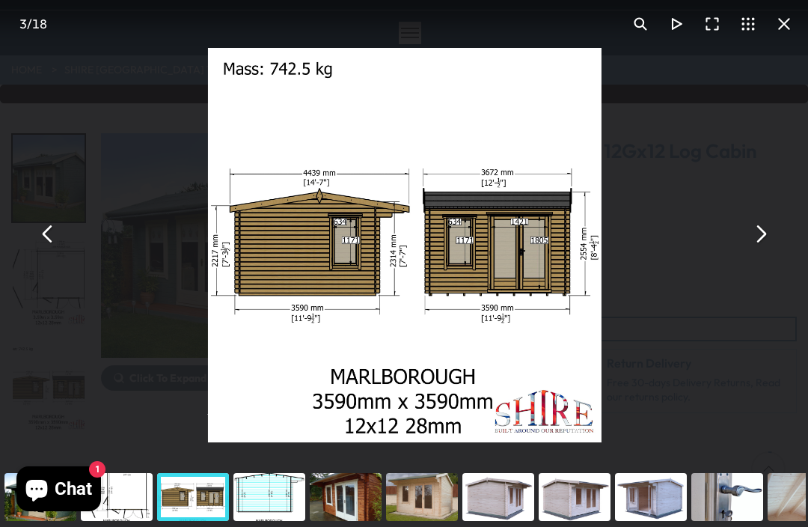
click at [753, 251] on button "You can close this modal content with the ESC key" at bounding box center [760, 234] width 36 height 36
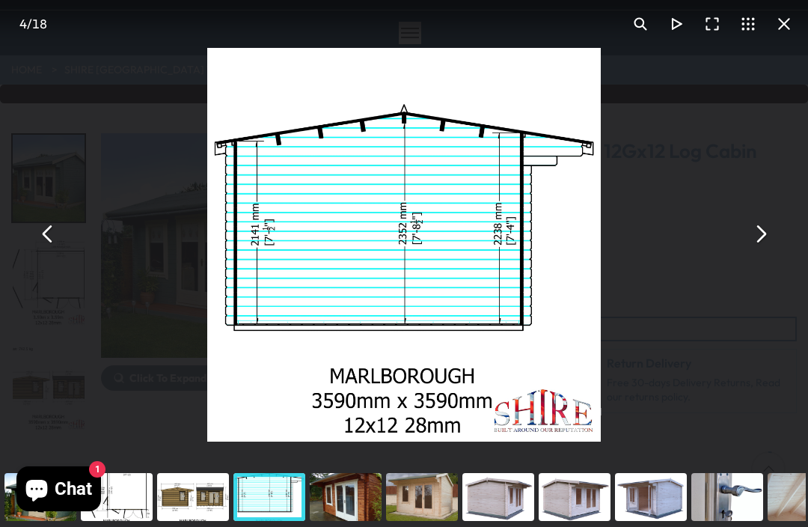
click at [754, 251] on button "You can close this modal content with the ESC key" at bounding box center [760, 234] width 36 height 36
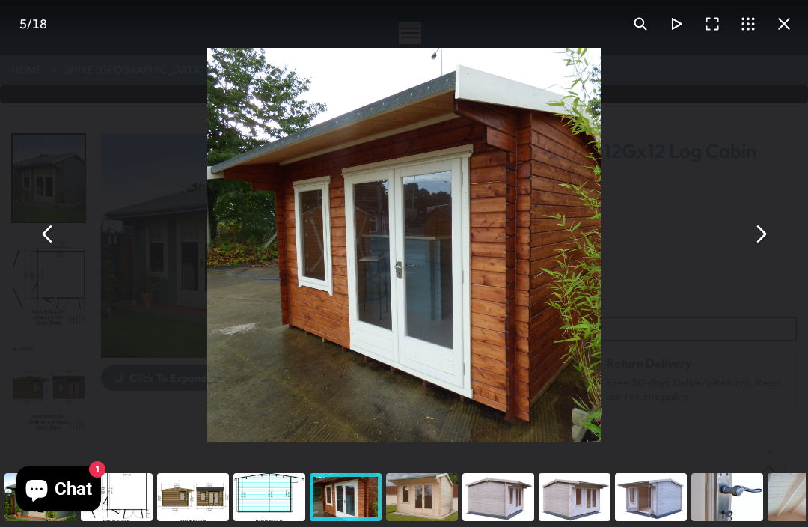
click at [757, 251] on button "You can close this modal content with the ESC key" at bounding box center [760, 234] width 36 height 36
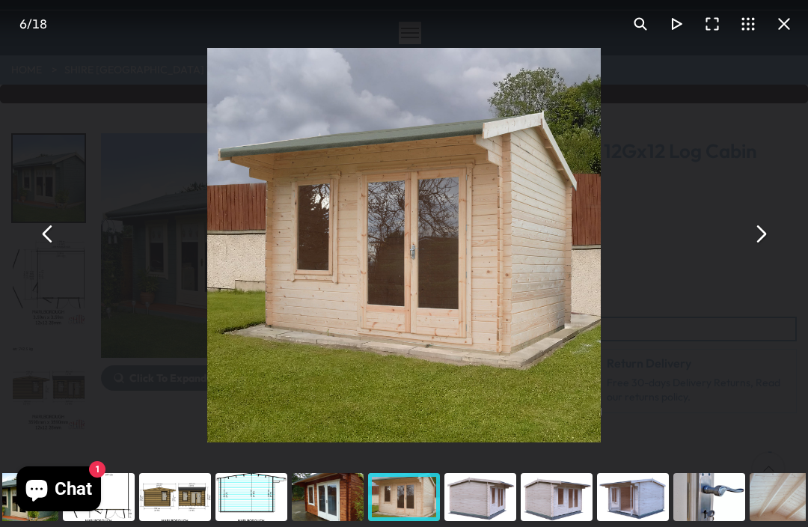
click at [759, 251] on button "You can close this modal content with the ESC key" at bounding box center [760, 234] width 36 height 36
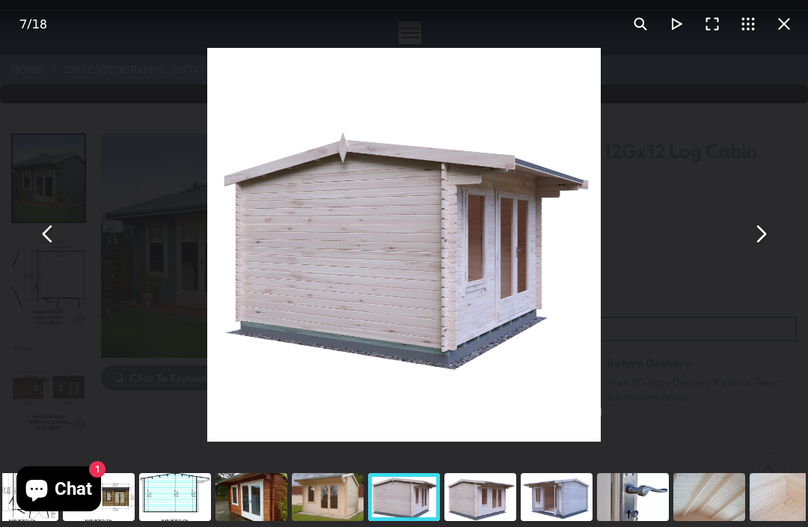
click at [754, 251] on button "You can close this modal content with the ESC key" at bounding box center [760, 234] width 36 height 36
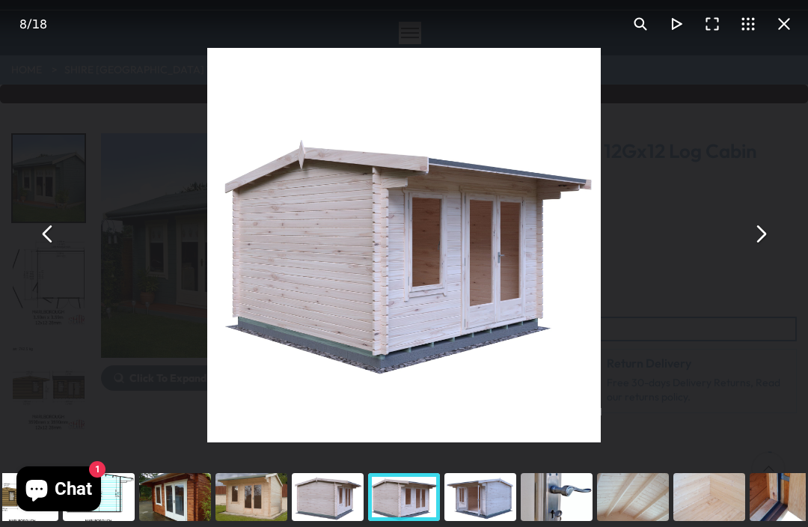
click at [754, 251] on button "You can close this modal content with the ESC key" at bounding box center [760, 234] width 36 height 36
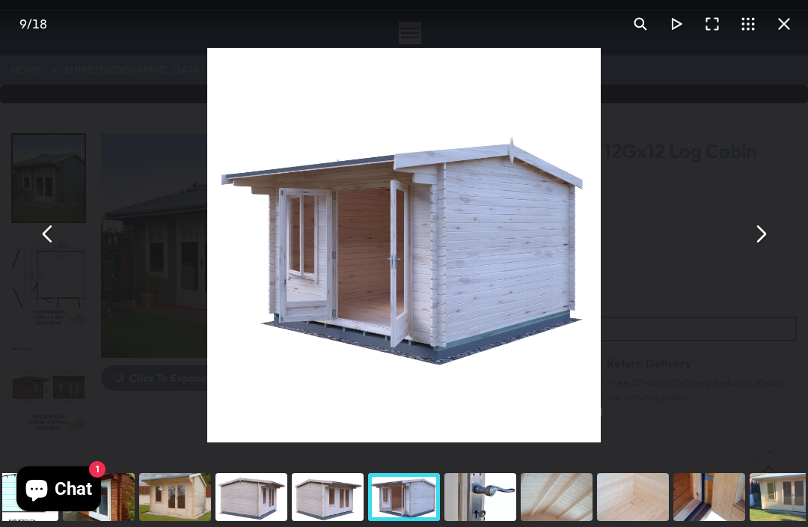
click at [756, 251] on button "You can close this modal content with the ESC key" at bounding box center [760, 234] width 36 height 36
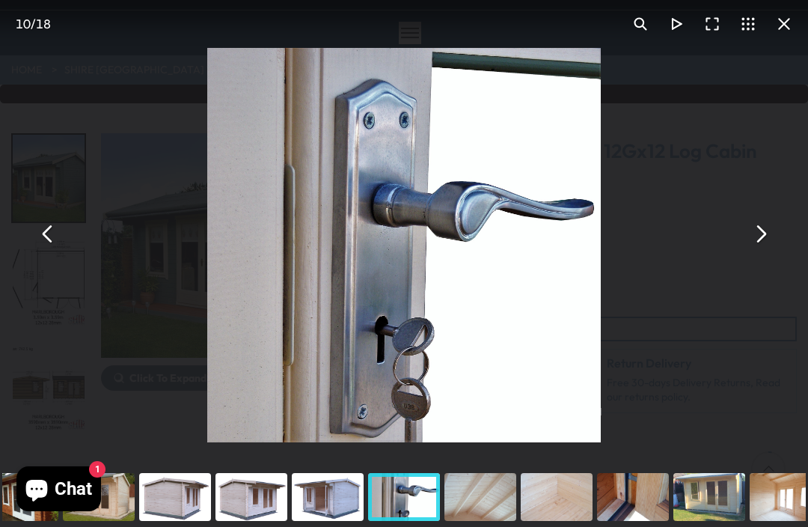
click at [756, 251] on button "You can close this modal content with the ESC key" at bounding box center [760, 234] width 36 height 36
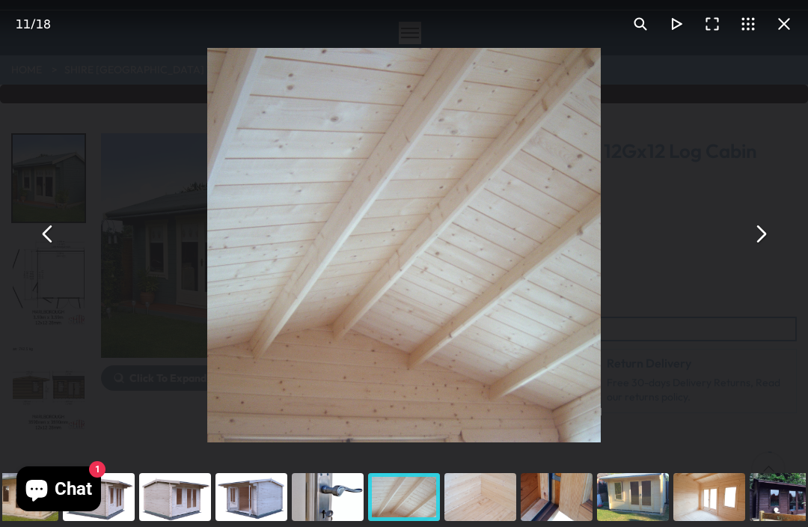
click at [754, 251] on button "You can close this modal content with the ESC key" at bounding box center [760, 234] width 36 height 36
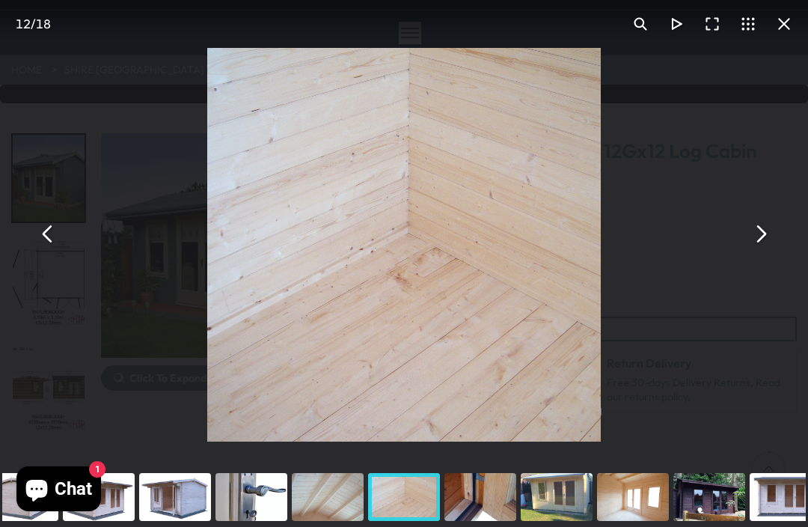
click at [755, 251] on button "You can close this modal content with the ESC key" at bounding box center [760, 234] width 36 height 36
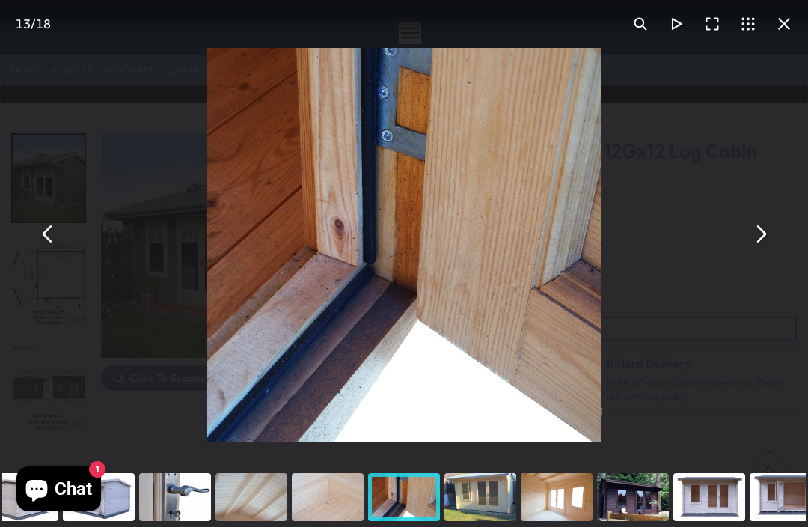
click at [755, 250] on button "You can close this modal content with the ESC key" at bounding box center [760, 234] width 36 height 36
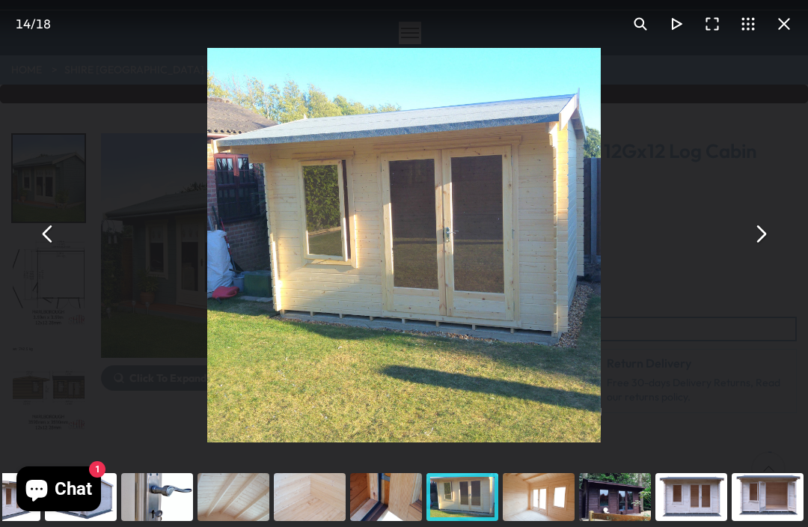
click at [757, 251] on button "You can close this modal content with the ESC key" at bounding box center [760, 234] width 36 height 36
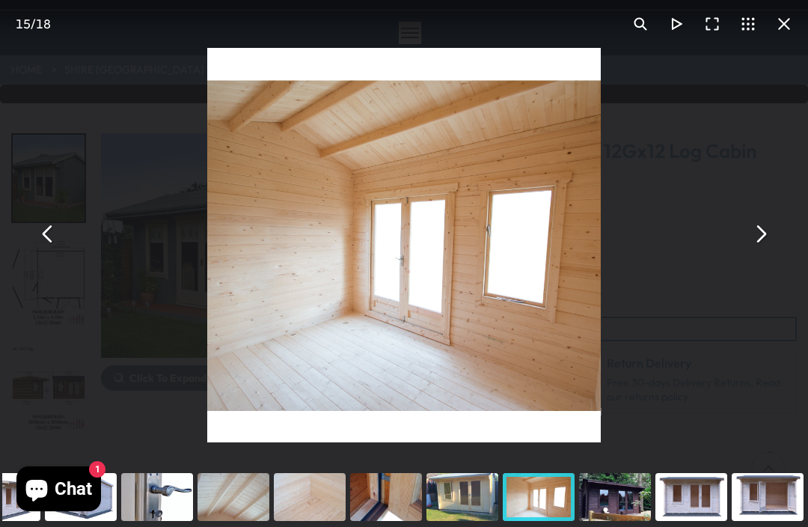
click at [756, 251] on button "You can close this modal content with the ESC key" at bounding box center [760, 234] width 36 height 36
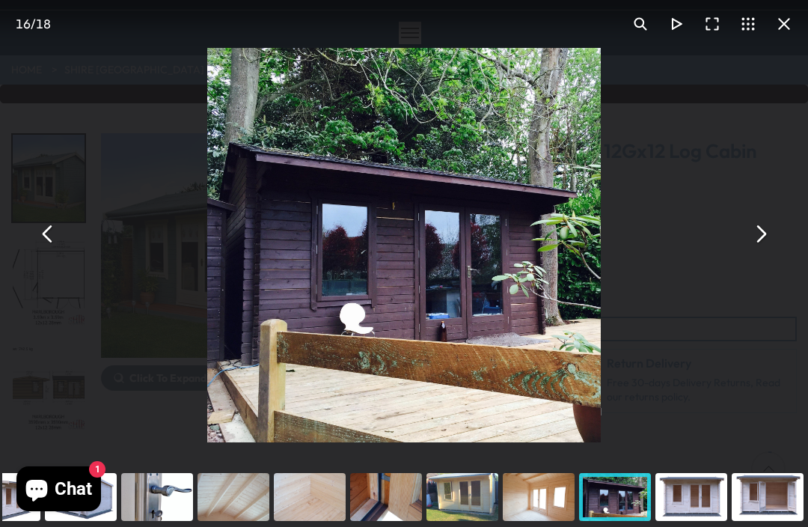
click at [760, 251] on button "You can close this modal content with the ESC key" at bounding box center [760, 234] width 36 height 36
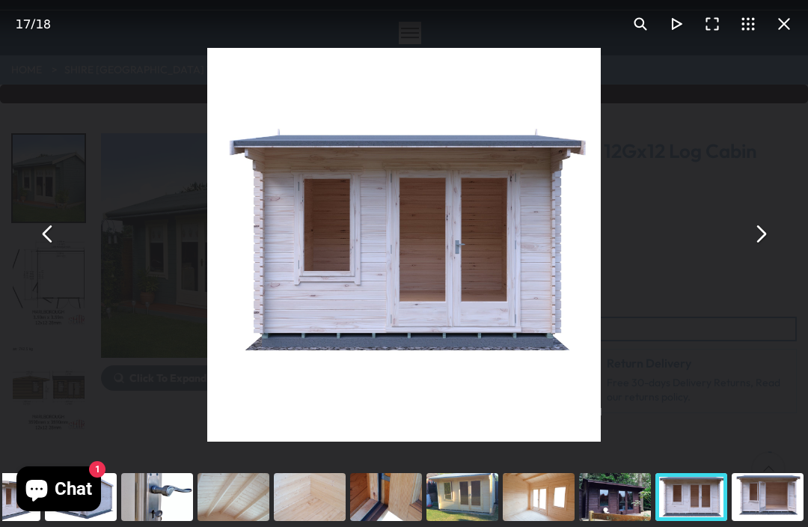
click at [756, 251] on button "You can close this modal content with the ESC key" at bounding box center [760, 234] width 36 height 36
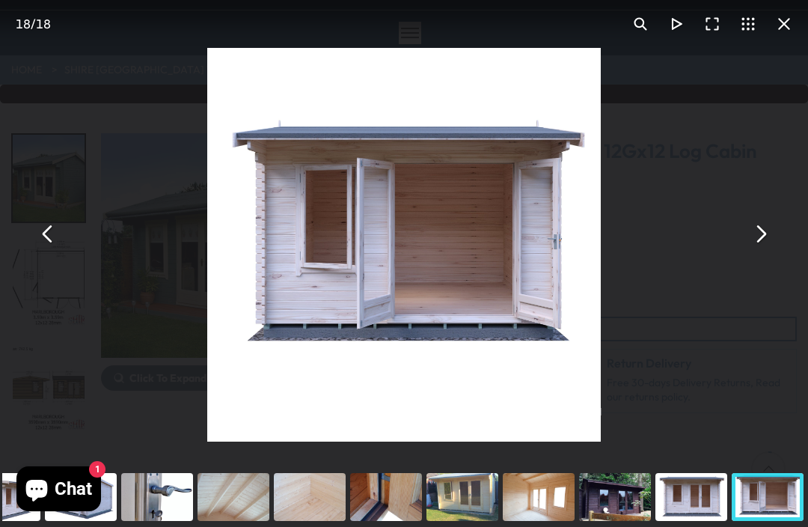
click at [754, 251] on button "You can close this modal content with the ESC key" at bounding box center [760, 234] width 36 height 36
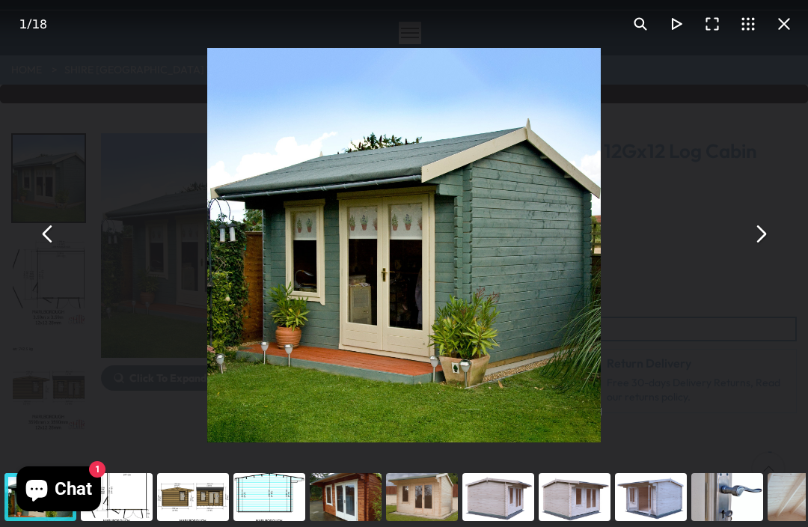
click at [757, 251] on button "You can close this modal content with the ESC key" at bounding box center [760, 234] width 36 height 36
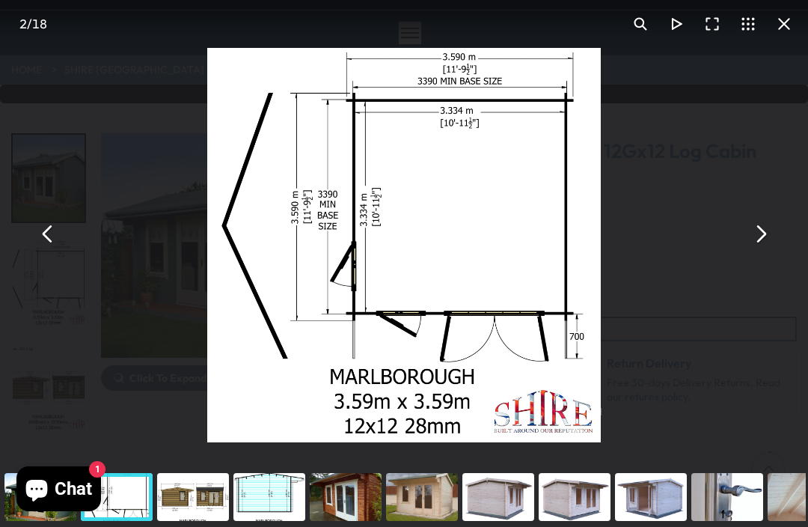
click at [765, 251] on button "You can close this modal content with the ESC key" at bounding box center [760, 234] width 36 height 36
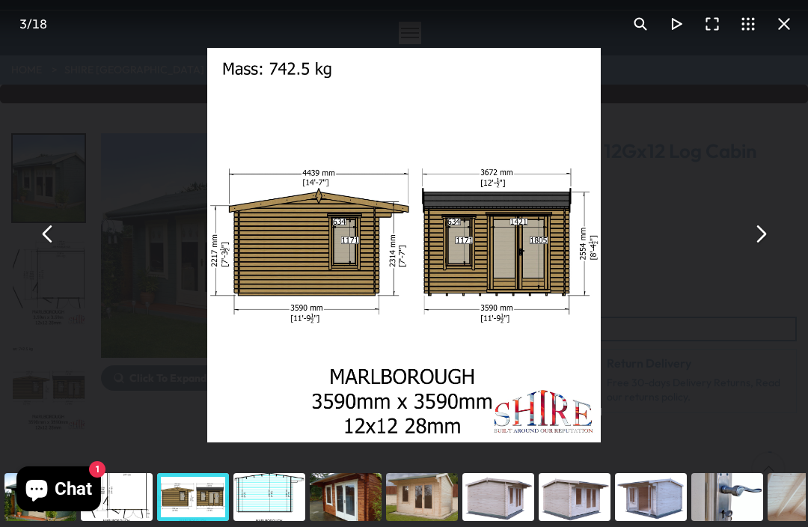
click at [781, 34] on button "You can close this modal content with the ESC key" at bounding box center [784, 24] width 36 height 36
